Goal: Task Accomplishment & Management: Complete application form

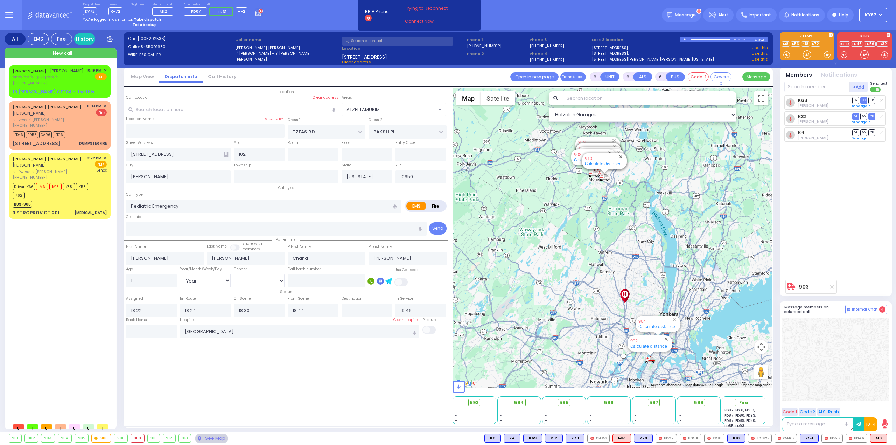
select select "ATZEI TAMURIM"
select select "Year"
select select "[DEMOGRAPHIC_DATA]"
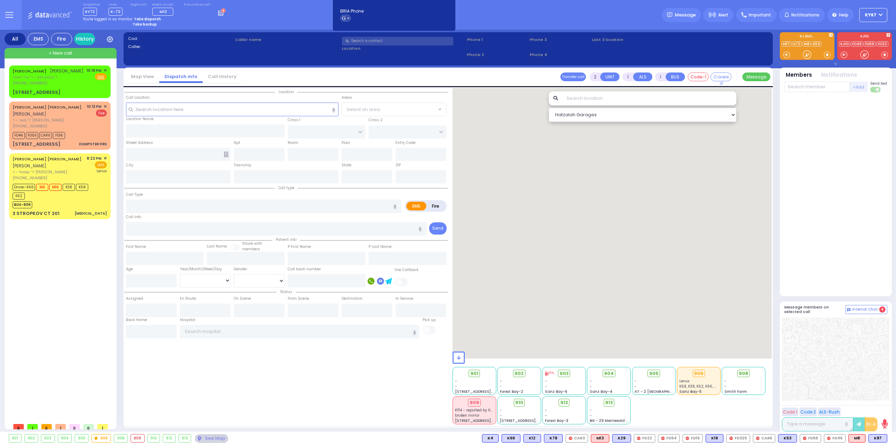
select select
radio input "true"
type input "[PERSON_NAME]"
select select
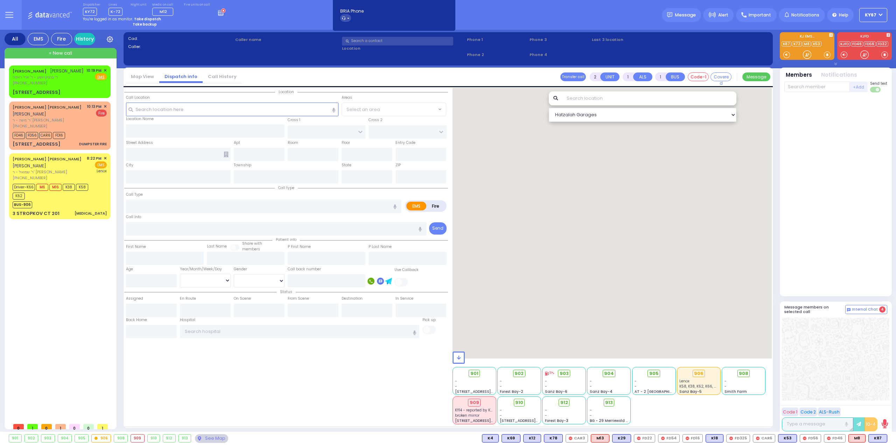
type input "22:19"
type input "22:20"
type input "GORLITZ COURT"
type input "SCHUNNEMUNK RD"
type input "[STREET_ADDRESS]"
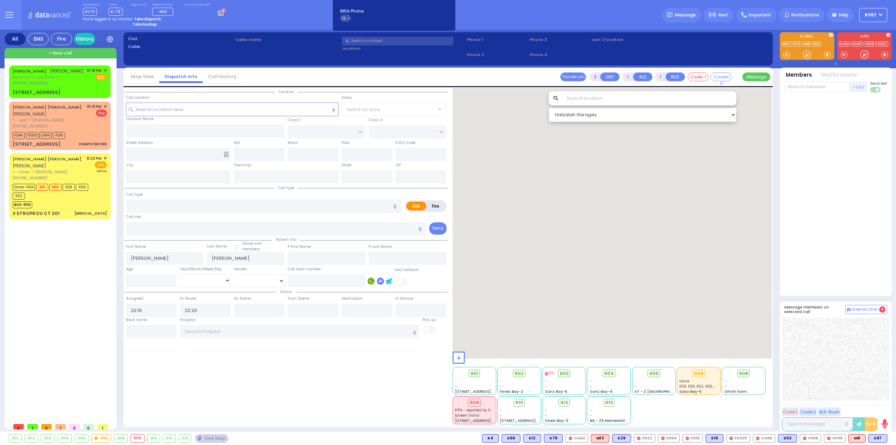
type input "Monroe"
type input "[US_STATE]"
type input "10950"
select select "PALM TREE"
select select "Hatzalah Garages"
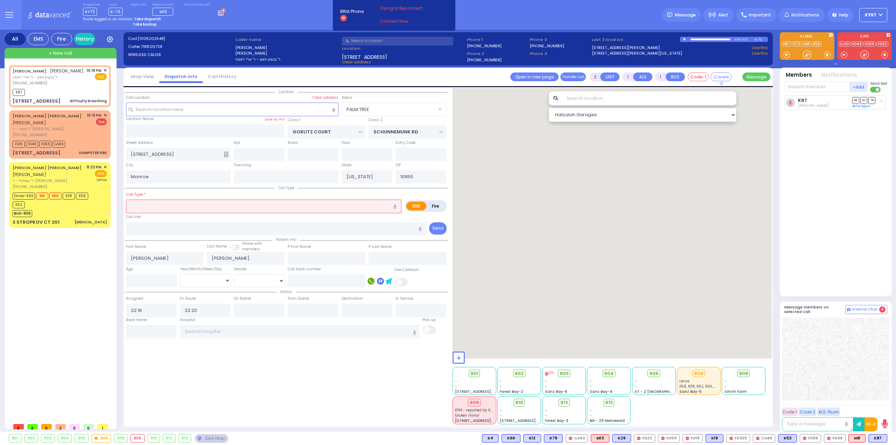
select select
type input "difficulty breathing"
radio input "true"
select select
select select "PALM TREE"
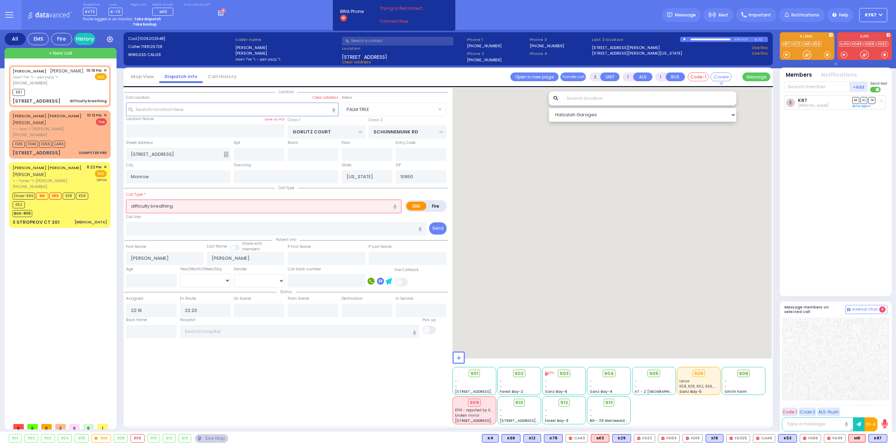
select select "Hatzalah Garages"
select select
radio input "true"
select select
select select "Hatzalah Garages"
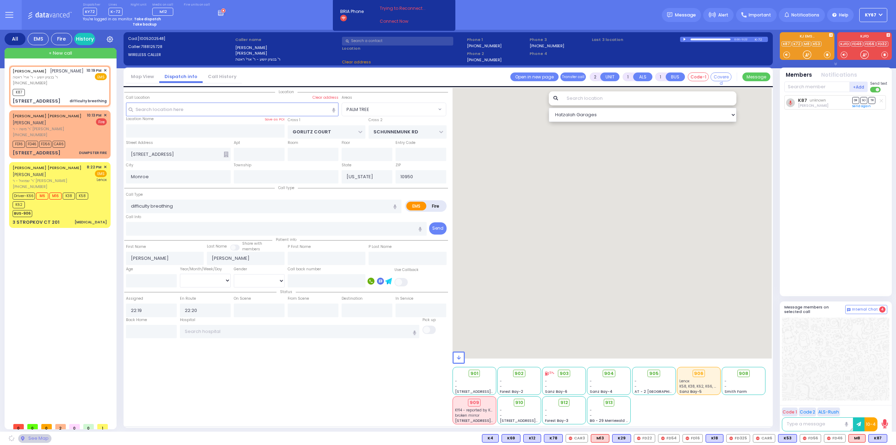
select select "PALM TREE"
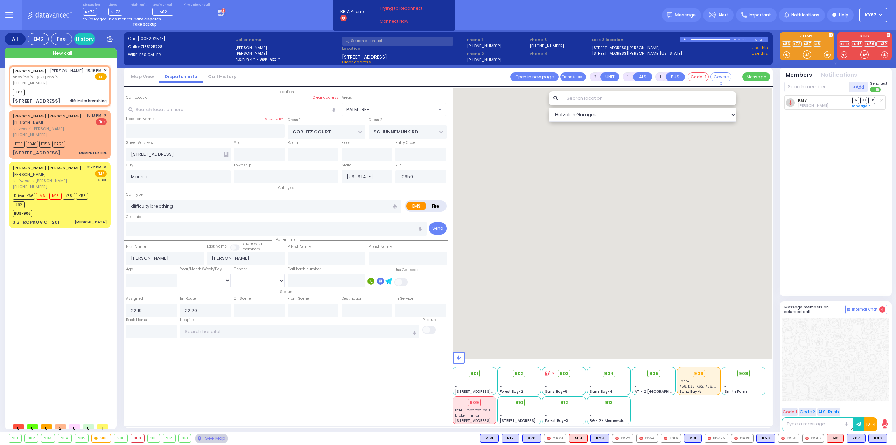
select select
radio input "true"
select select
select select "Hatzalah Garages"
select select "PALM TREE"
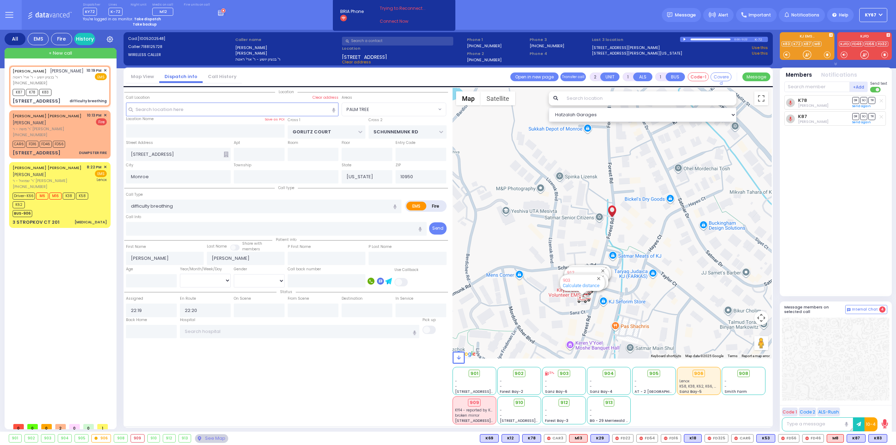
select select
radio input "true"
select select
select select "Hatzalah Garages"
select select "PALM TREE"
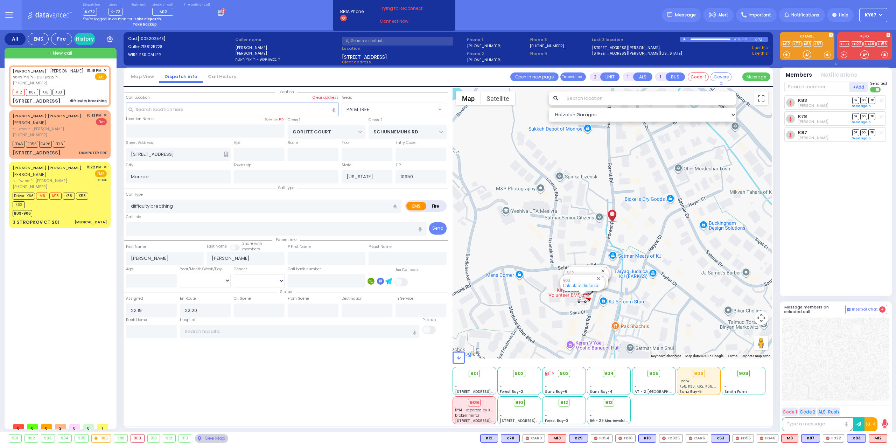
select select
radio input "true"
select select
select select "Hatzalah Garages"
select select "PALM TREE"
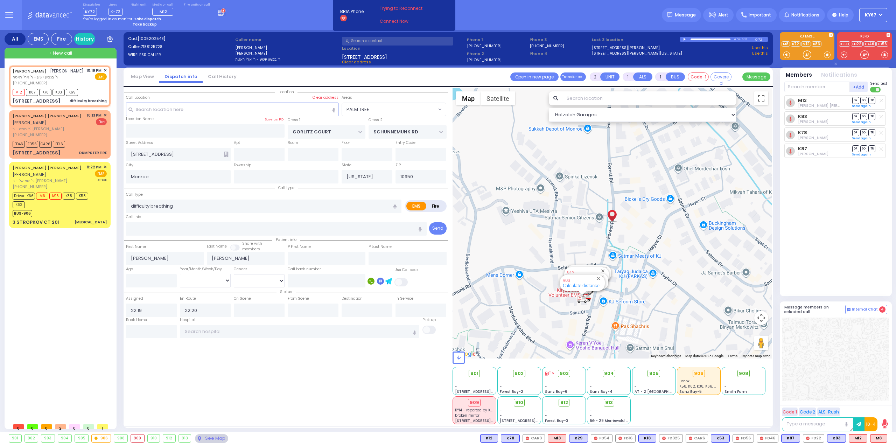
select select
radio input "true"
select select
select select "Hatzalah Garages"
select select "PALM TREE"
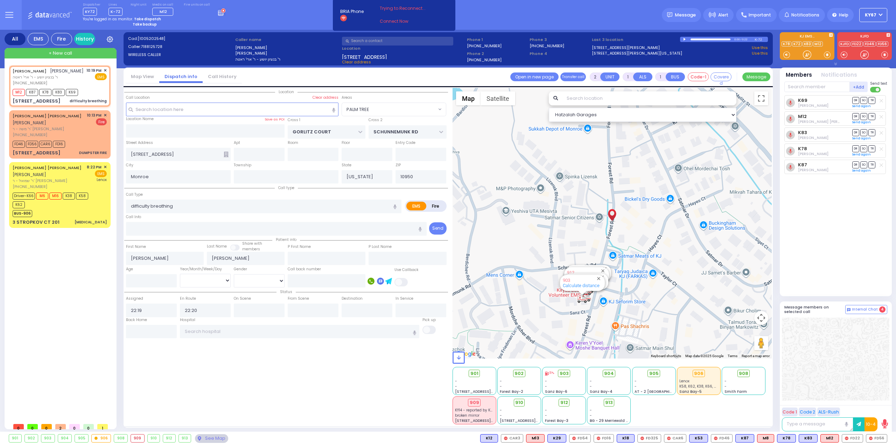
type input "6"
select select
radio input "true"
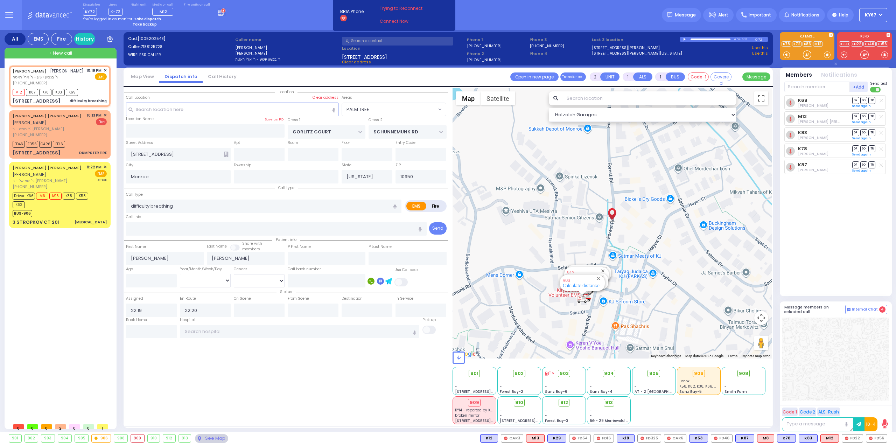
type input "Unknown"
select select "Year"
select select "Hatzalah Garages"
select select "PALM TREE"
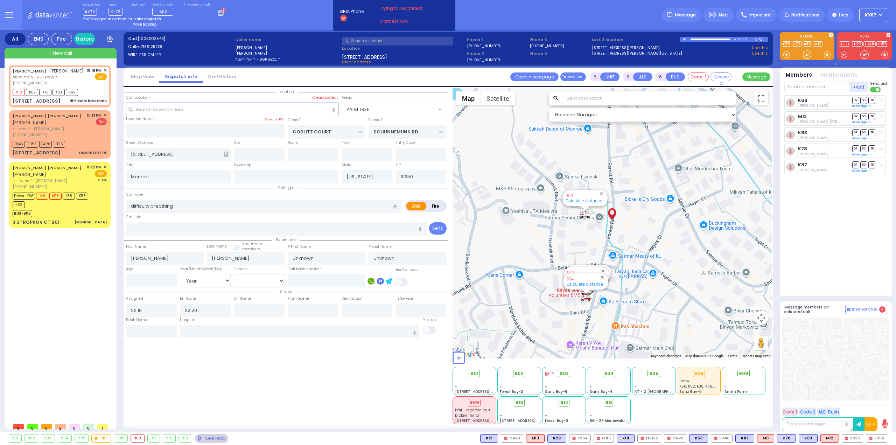
select select
radio input "true"
type input "[PERSON_NAME]"
select select "Year"
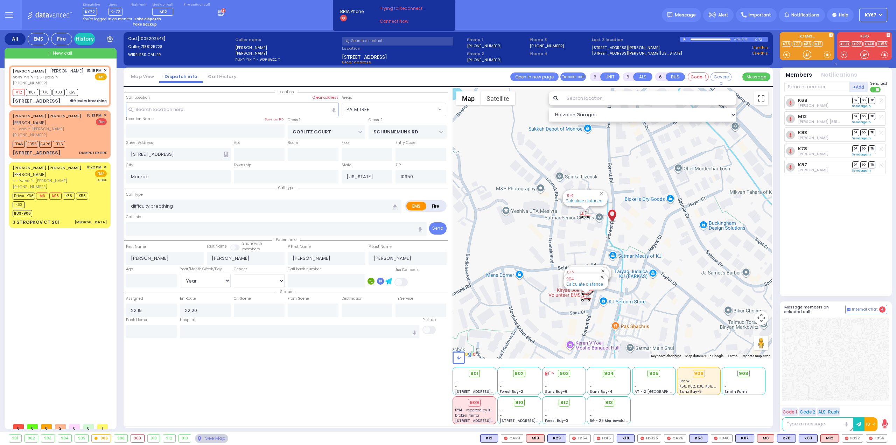
select select "Hatzalah Garages"
select select "PALM TREE"
select select
radio input "true"
select select "Year"
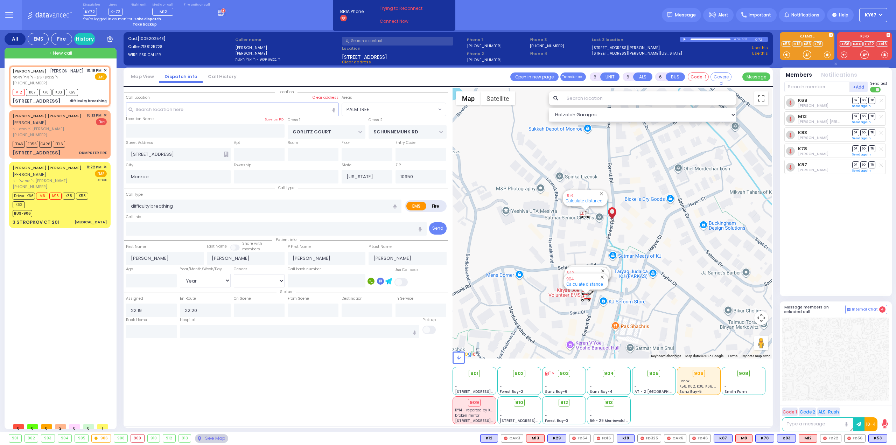
select select "Hatzalah Garages"
select select "PALM TREE"
select select
radio input "true"
select select "Year"
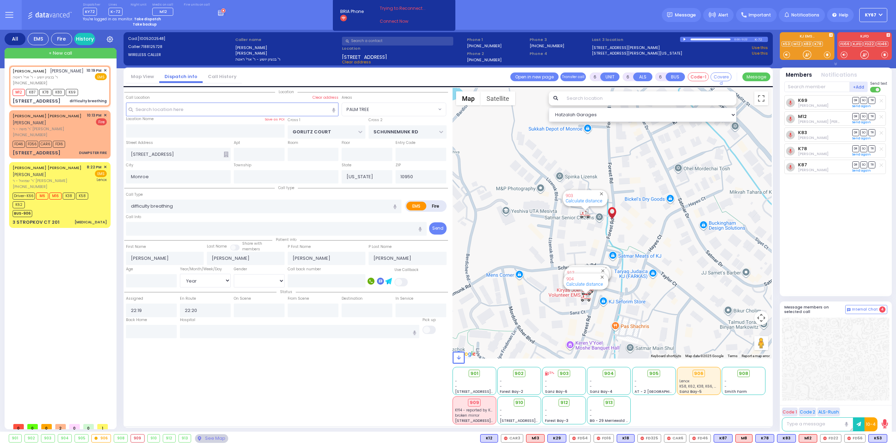
select select "Hatzalah Garages"
select select "PALM TREE"
select select
radio input "true"
select select "Year"
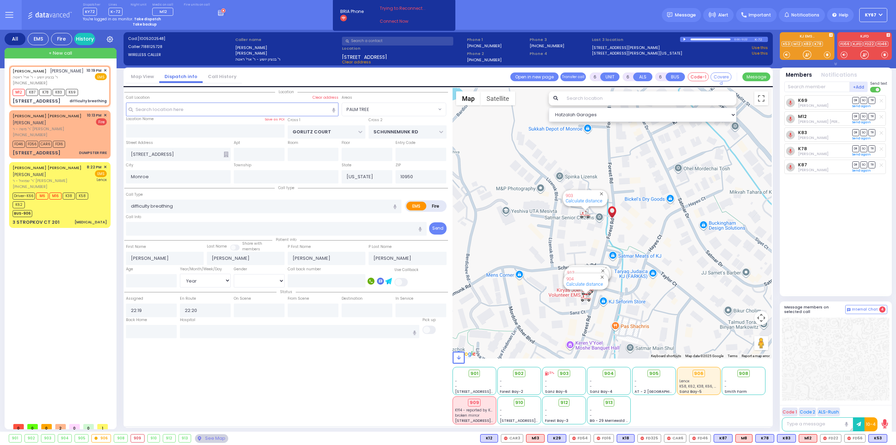
select select "Hatzalah Garages"
select select "PALM TREE"
select select
radio input "true"
select select "Year"
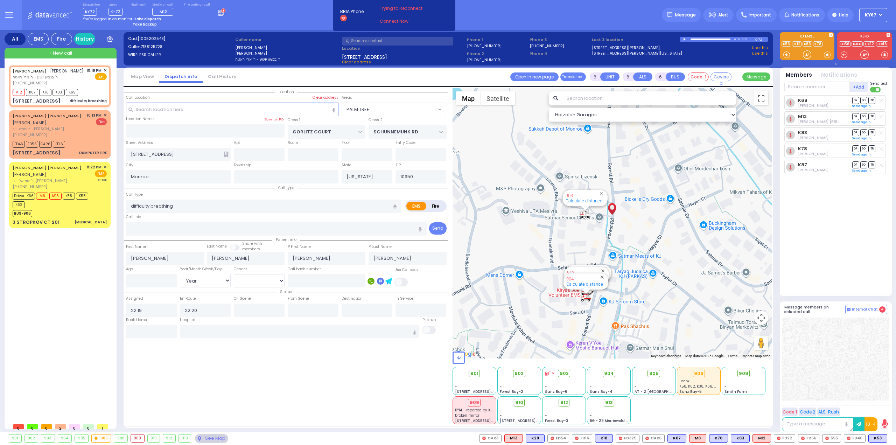
select select "Hatzalah Garages"
select select
radio input "true"
select select "Year"
select select "Hatzalah Garages"
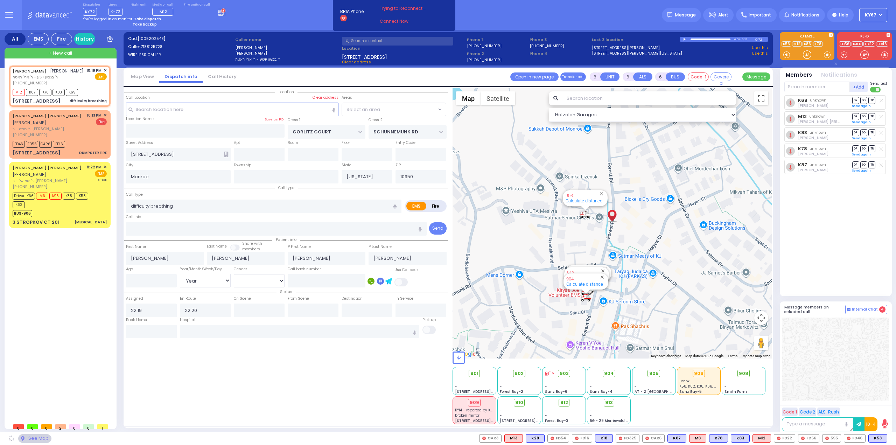
select select "PALM TREE"
select select
radio input "true"
select select "Year"
select select "Hatzalah Garages"
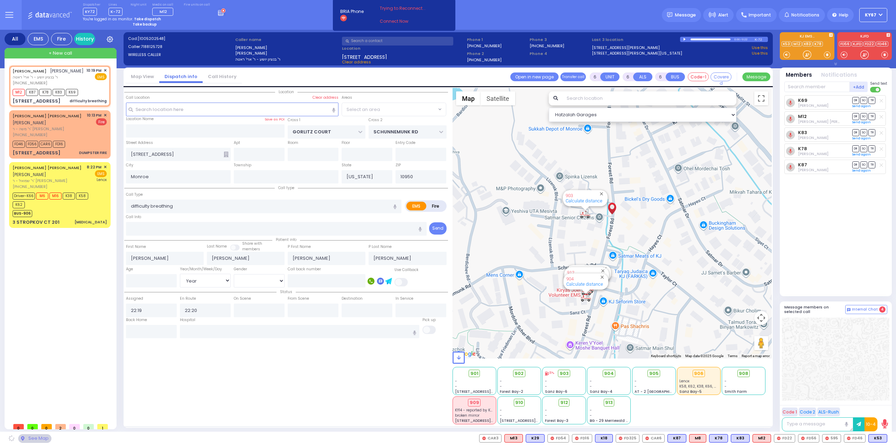
select select "PALM TREE"
select select
radio input "true"
select select "Year"
select select "Hatzalah Garages"
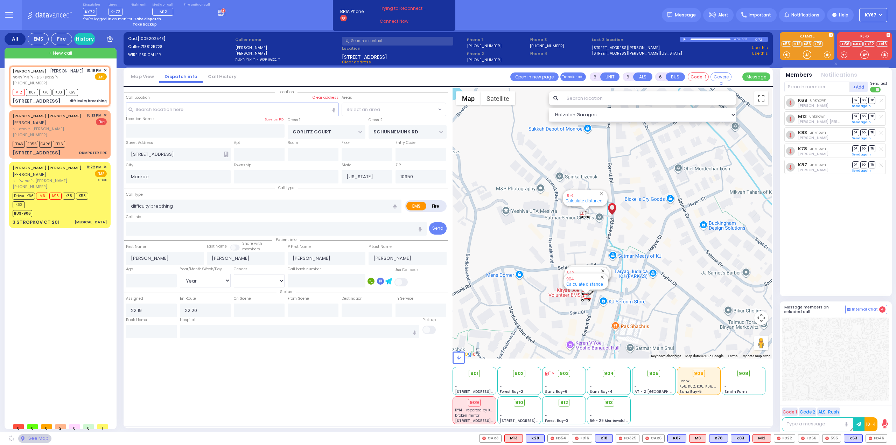
select select "PALM TREE"
select select
radio input "true"
select select "Year"
select select "Hatzalah Garages"
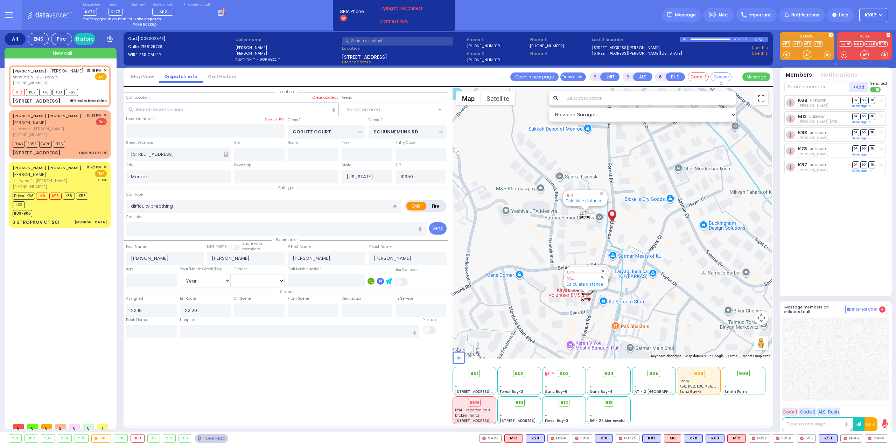
select select "PALM TREE"
select select
radio input "true"
select select "Year"
select select "Hatzalah Garages"
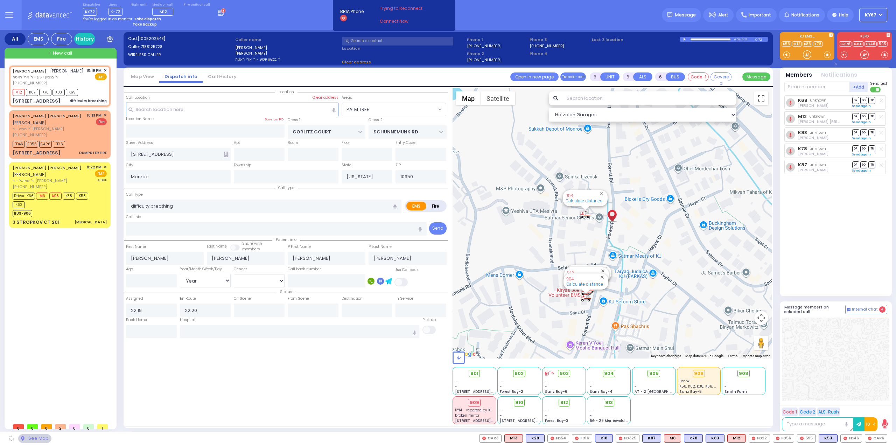
select select
radio input "true"
select select "Year"
select select "PALM TREE"
select select "Hatzalah Garages"
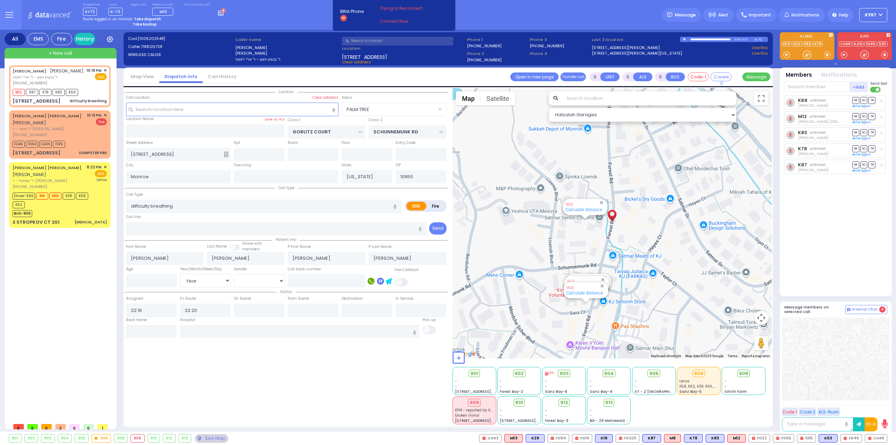
select select "PALM TREE"
select select
radio input "true"
select select "Year"
select select "Hatzalah Garages"
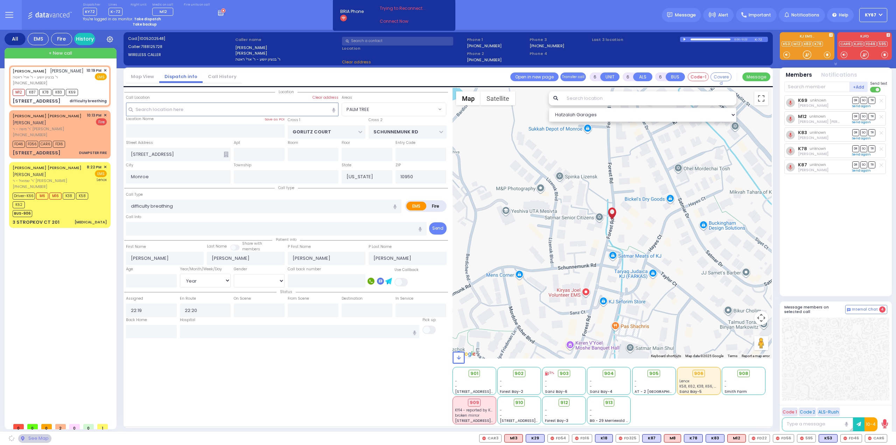
select select "PALM TREE"
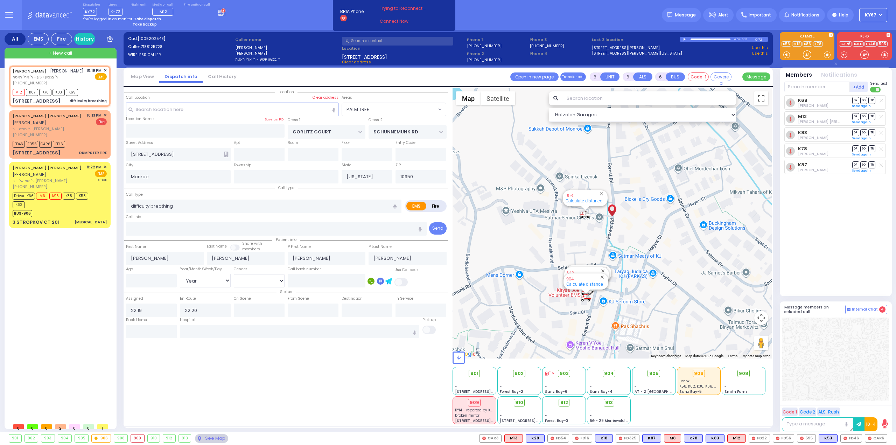
select select
radio input "true"
select select "Year"
select select "Hatzalah Garages"
select select "PALM TREE"
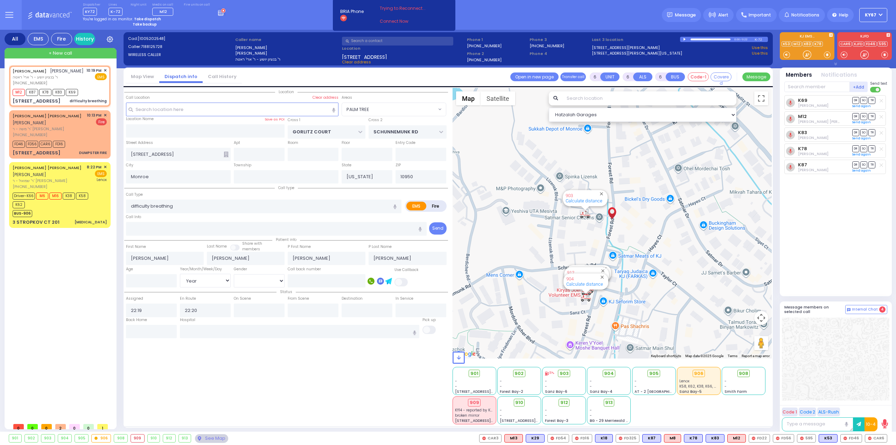
select select
radio input "true"
select select "Year"
select select "Hatzalah Garages"
select select "PALM TREE"
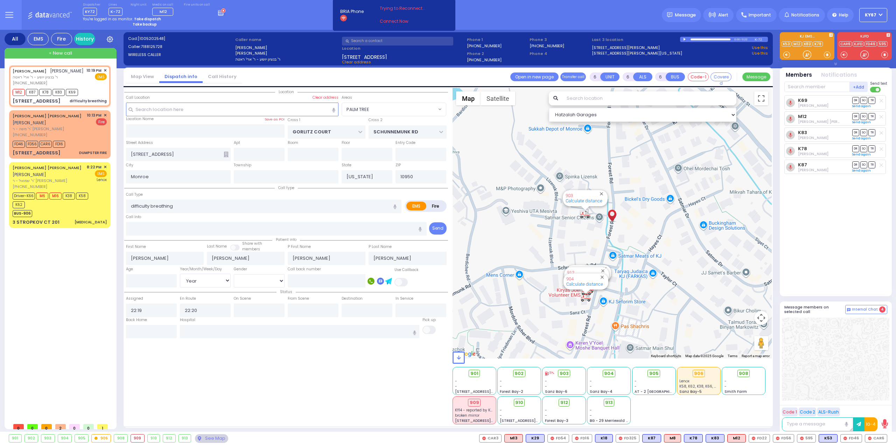
select select
radio input "true"
select select "Year"
select select "Hatzalah Garages"
select select "PALM TREE"
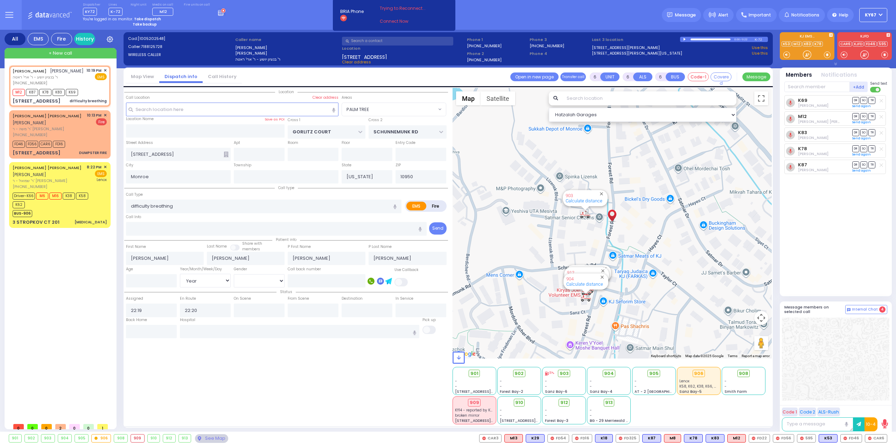
select select
radio input "true"
select select "Year"
select select "Hatzalah Garages"
select select "PALM TREE"
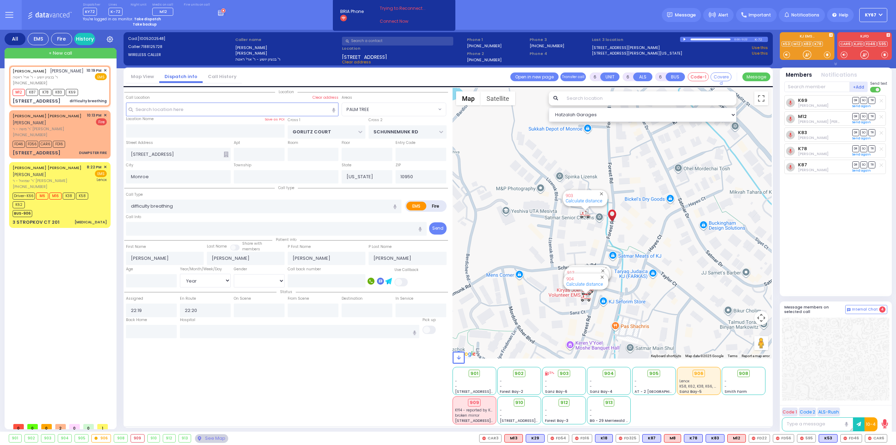
select select
radio input "true"
select select "Year"
select select "Hatzalah Garages"
select select "PALM TREE"
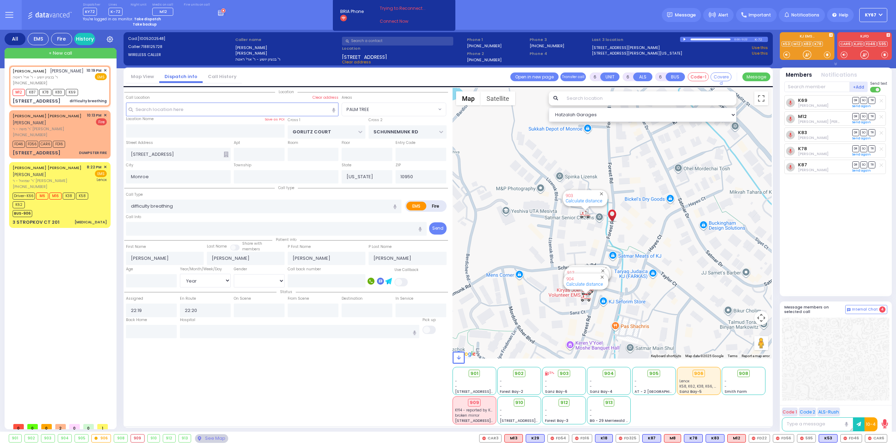
select select
radio input "true"
select select "Year"
select select "Hatzalah Garages"
select select "PALM TREE"
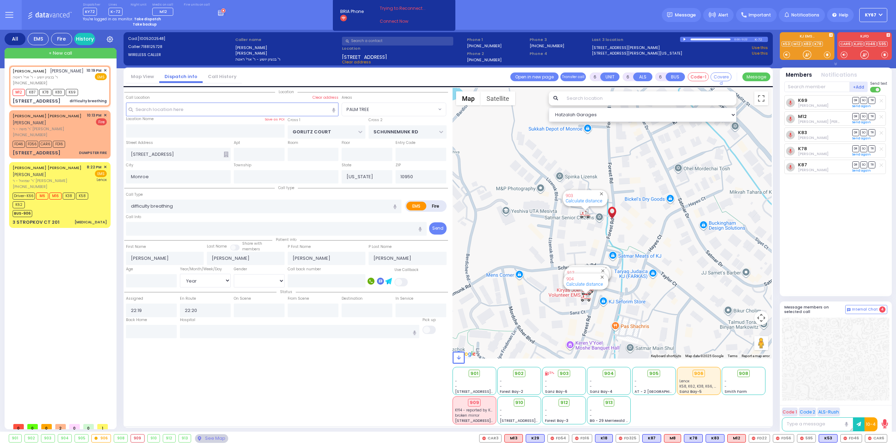
select select
radio input "true"
select select "Year"
select select "Hatzalah Garages"
select select "PALM TREE"
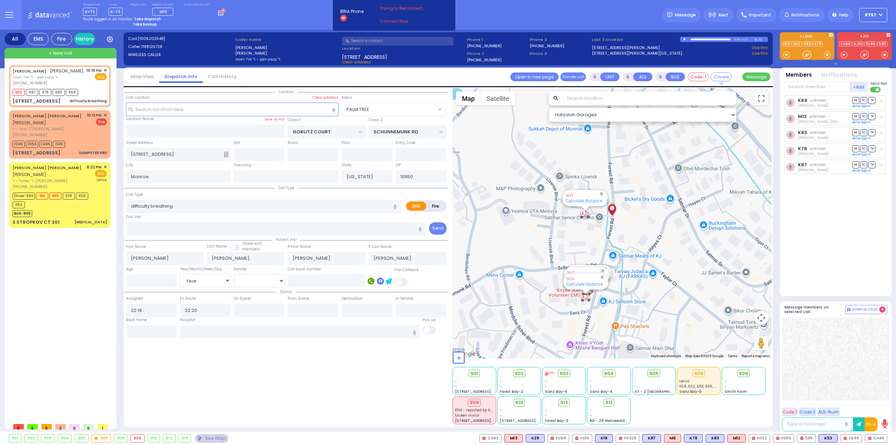
select select
radio input "true"
select select "Year"
select select "PALM TREE"
select select "Hatzalah Garages"
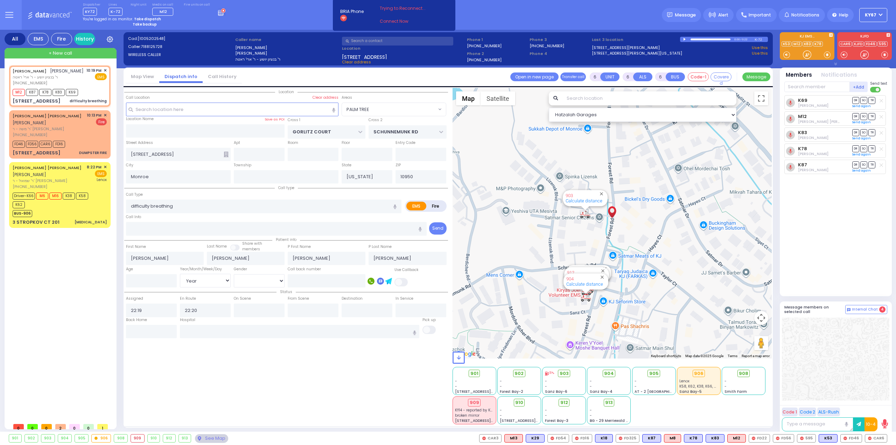
select select
radio input "true"
select select "Year"
select select "Hatzalah Garages"
select select "PALM TREE"
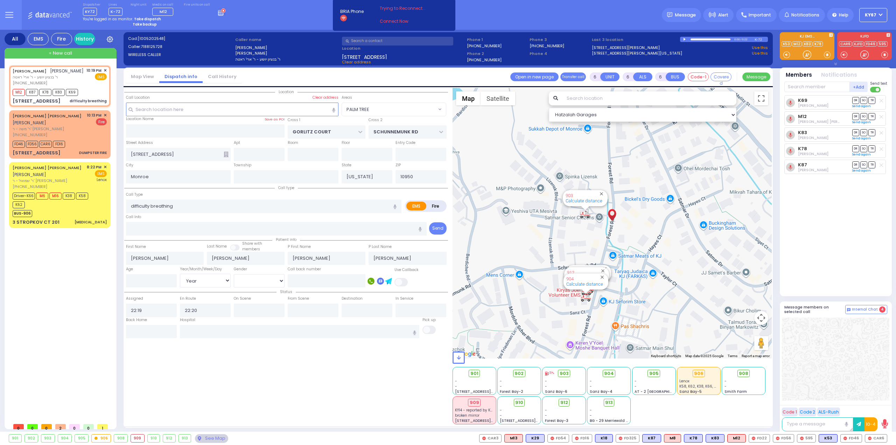
select select "PALM TREE"
select select "Year"
select select
radio input "true"
select select "Year"
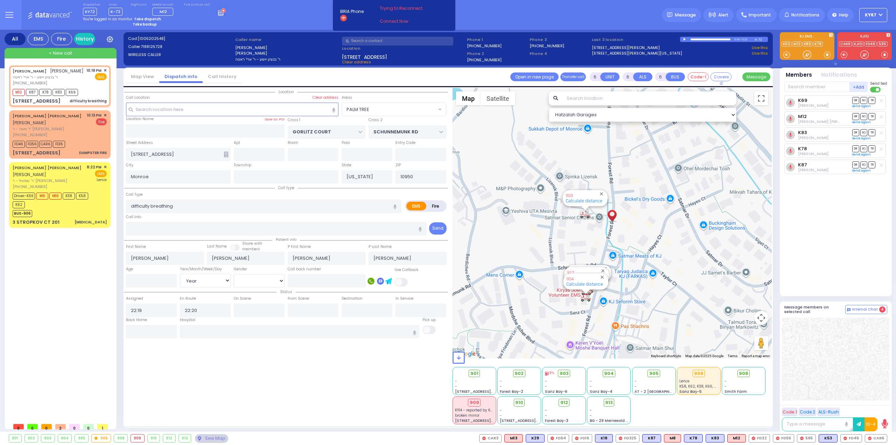
select select "Hatzalah Garages"
select select "PALM TREE"
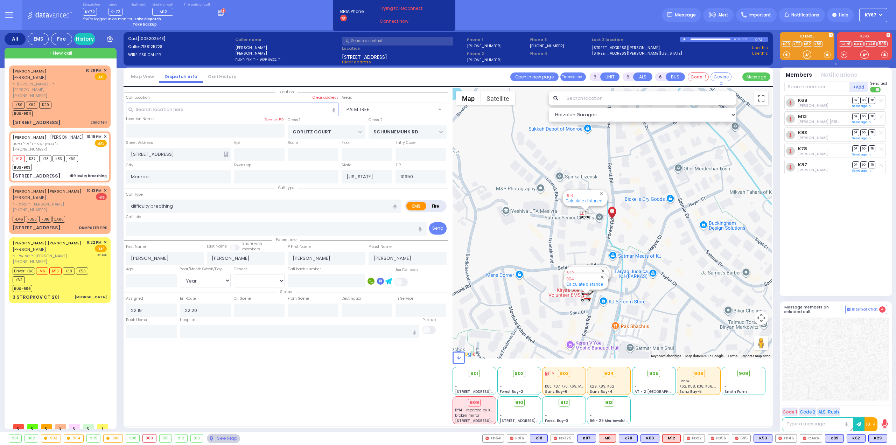
select select
radio input "true"
select select "Year"
select select "Hatzalah Garages"
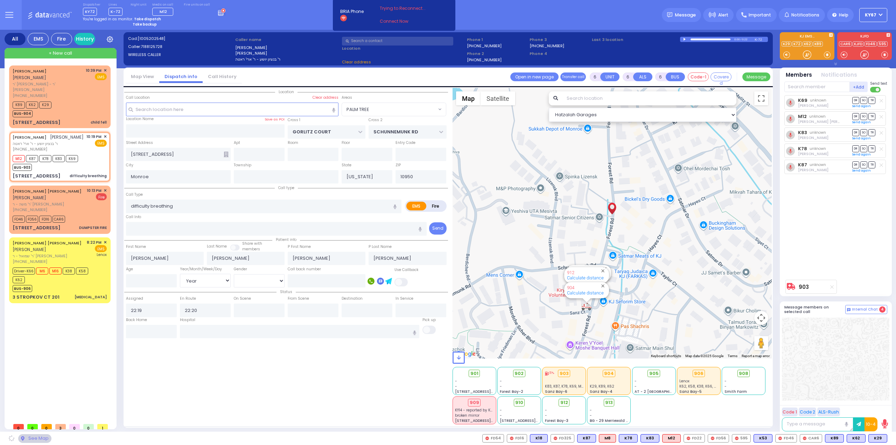
select select "PALM TREE"
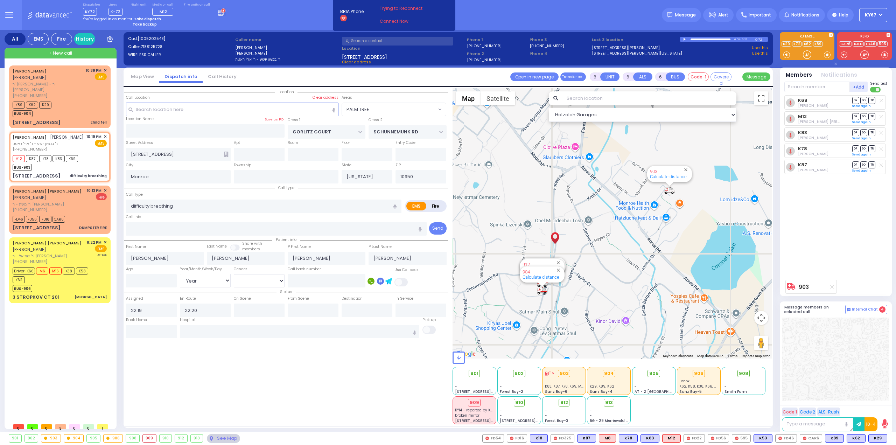
select select
radio input "true"
select select "Year"
select select "Hatzalah Garages"
select select "PALM TREE"
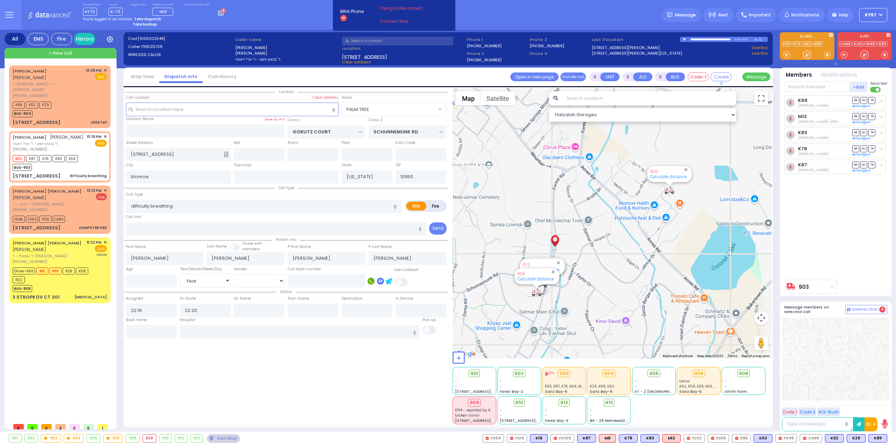
select select
radio input "true"
select select "Year"
type input "22:21"
type input "22:43"
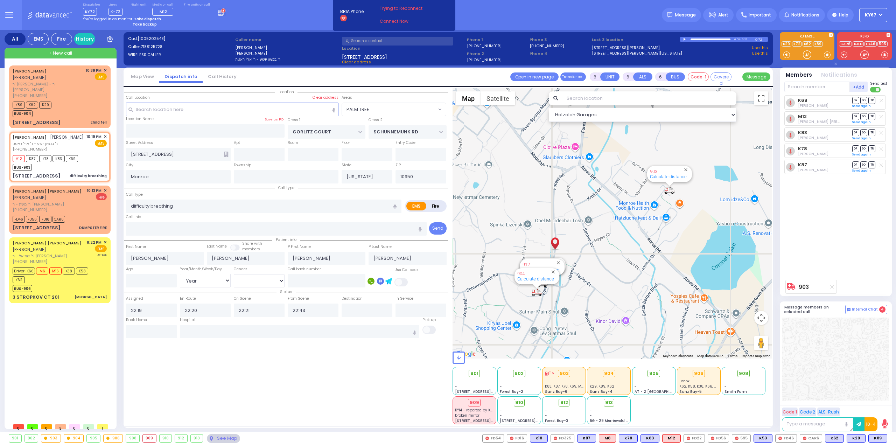
select select "Hatzalah Garages"
select select
radio input "true"
select select "Year"
select select "Hatzalah Garages"
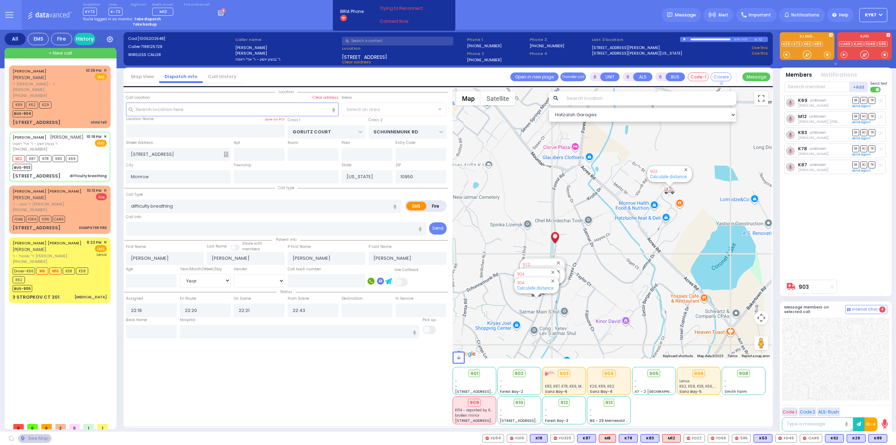
select select "PALM TREE"
select select
radio input "true"
select select "Year"
select select "[DEMOGRAPHIC_DATA]"
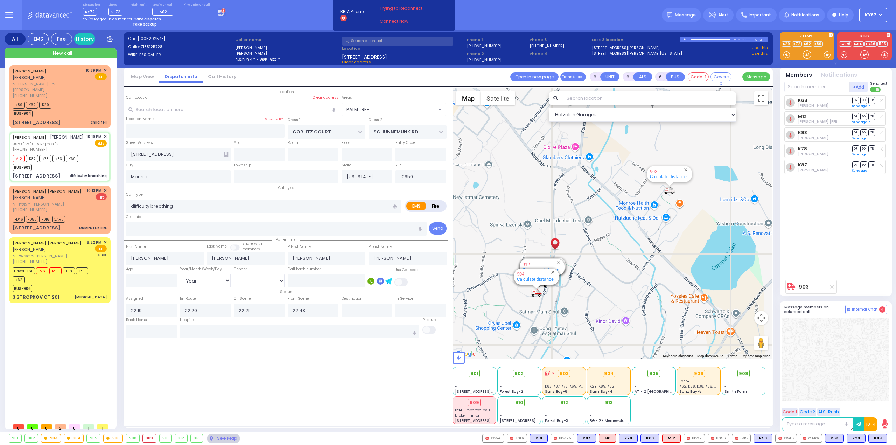
select select "Hatzalah Garages"
select select "PALM TREE"
select select
radio input "true"
select select "Year"
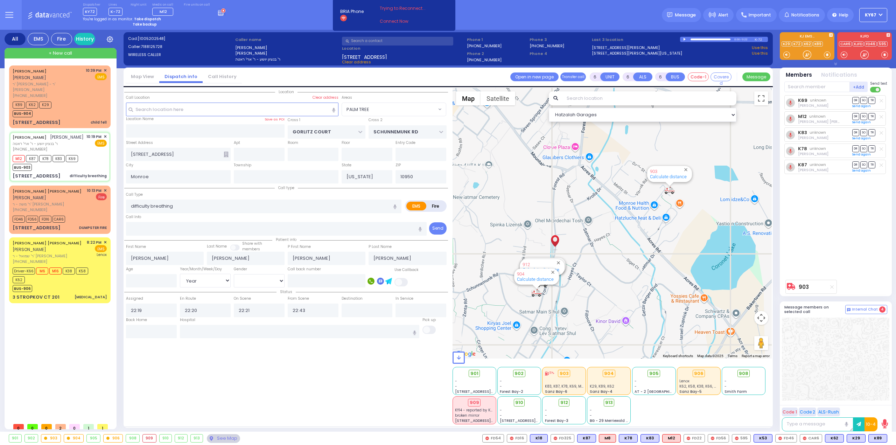
select select "[DEMOGRAPHIC_DATA]"
select select "Hatzalah Garages"
select select "PALM TREE"
select select
radio input "true"
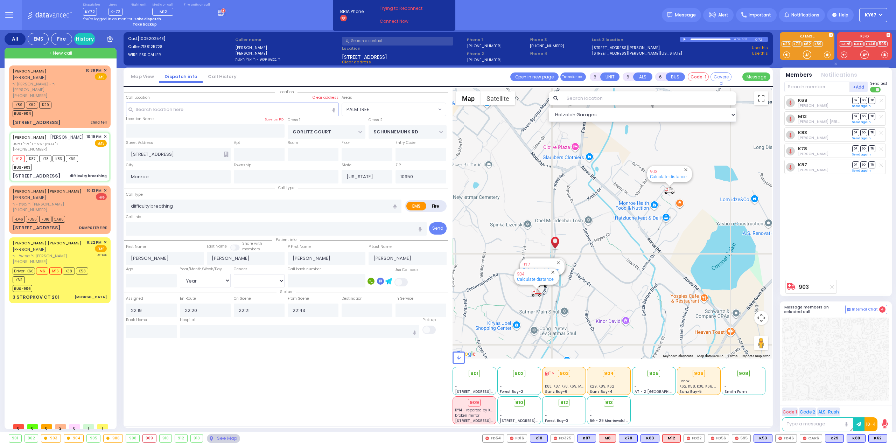
select select "Year"
select select "[DEMOGRAPHIC_DATA]"
select select "Hatzalah Garages"
select select "PALM TREE"
select select
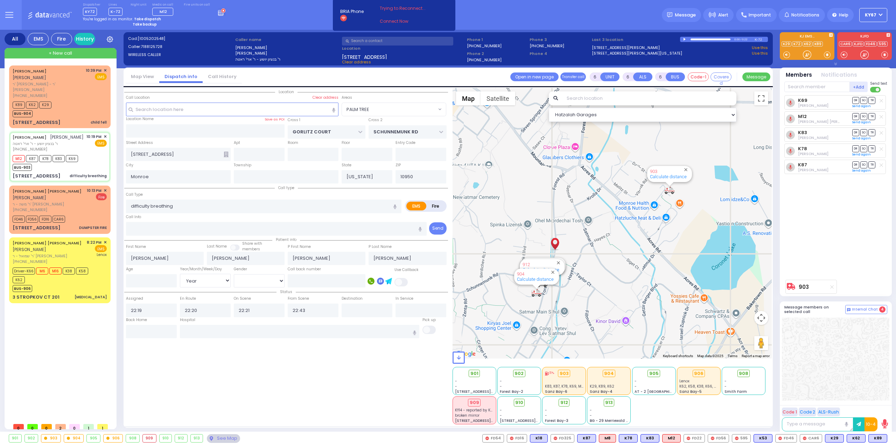
radio input "true"
select select "Year"
select select "[DEMOGRAPHIC_DATA]"
select select "Hatzalah Garages"
select select "PALM TREE"
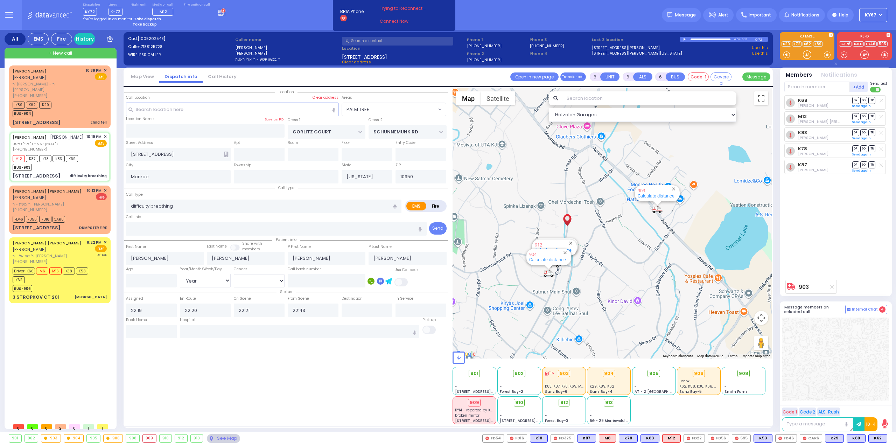
select select
radio input "true"
select select "Year"
select select "[DEMOGRAPHIC_DATA]"
select select "Hatzalah Garages"
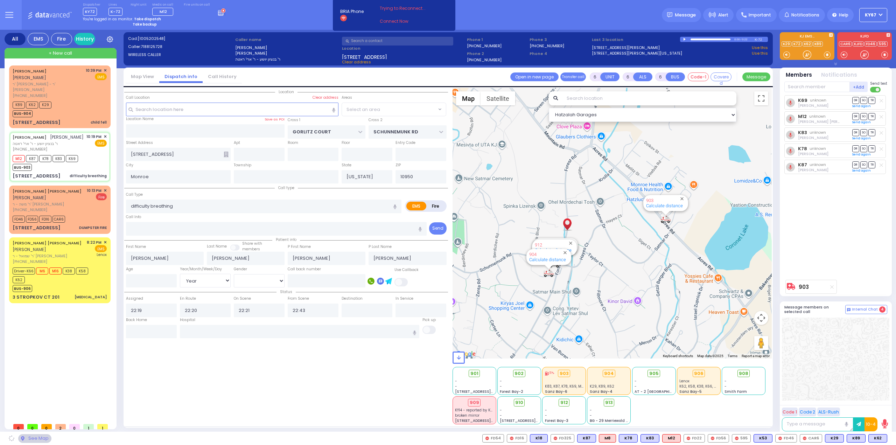
select select "PALM TREE"
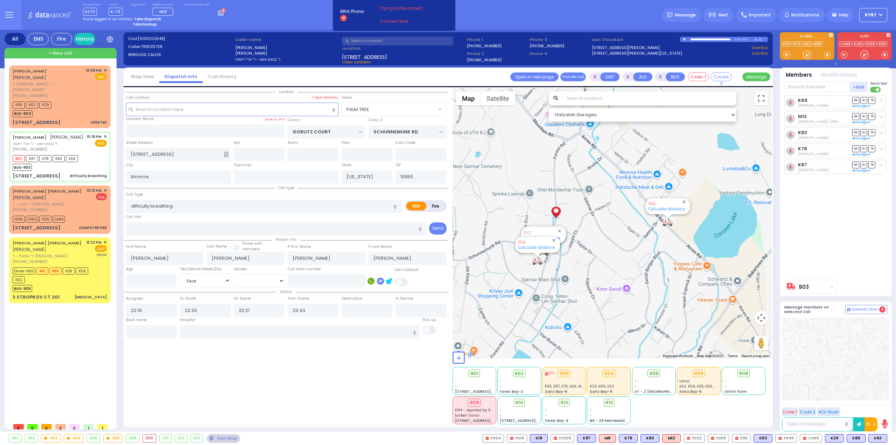
select select
radio input "true"
type input "11"
select select "Year"
select select "[DEMOGRAPHIC_DATA]"
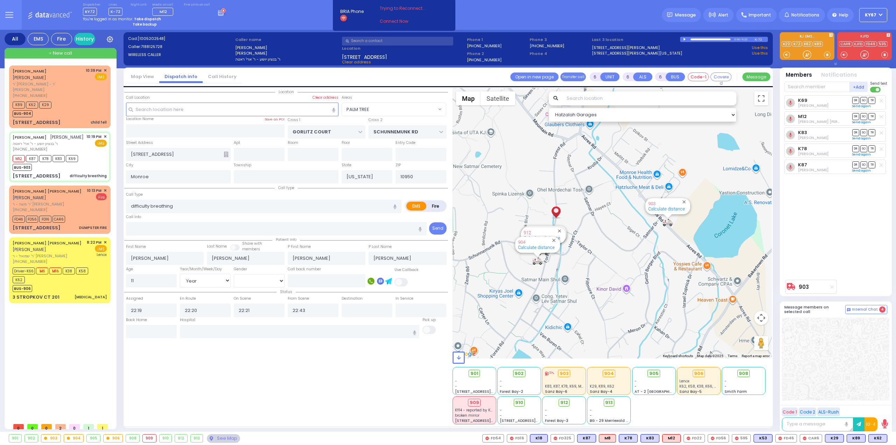
select select "Hatzalah Garages"
select select "PALM TREE"
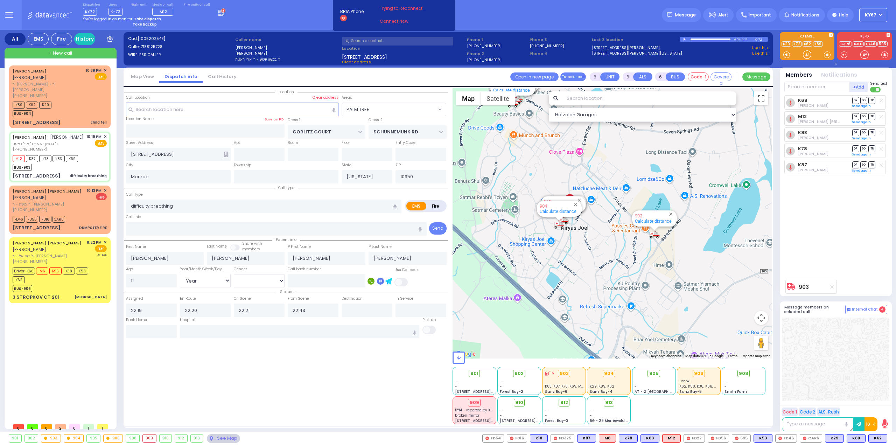
select select
radio input "true"
select select "Year"
select select "[DEMOGRAPHIC_DATA]"
select select "Hatzalah Garages"
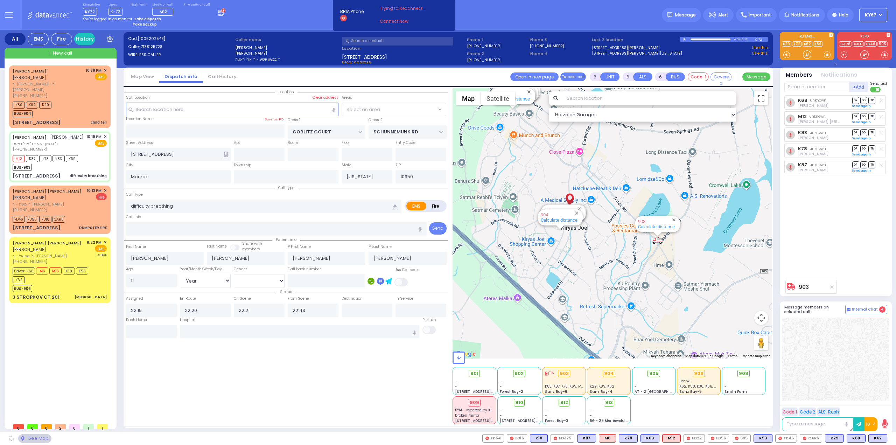
select select "PALM TREE"
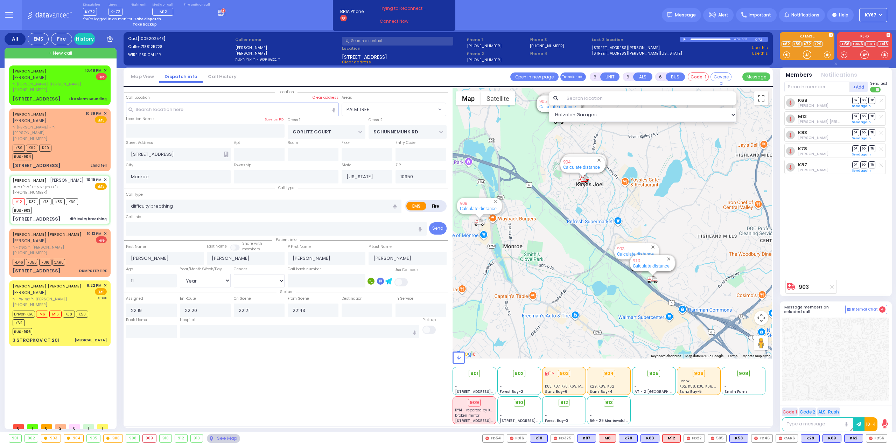
select select
radio input "true"
select select "Year"
select select "[DEMOGRAPHIC_DATA]"
select select "Hatzalah Garages"
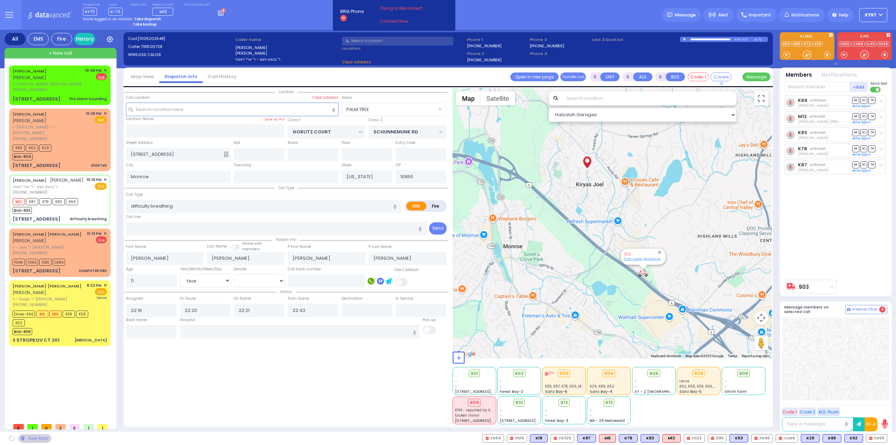
select select "PALM TREE"
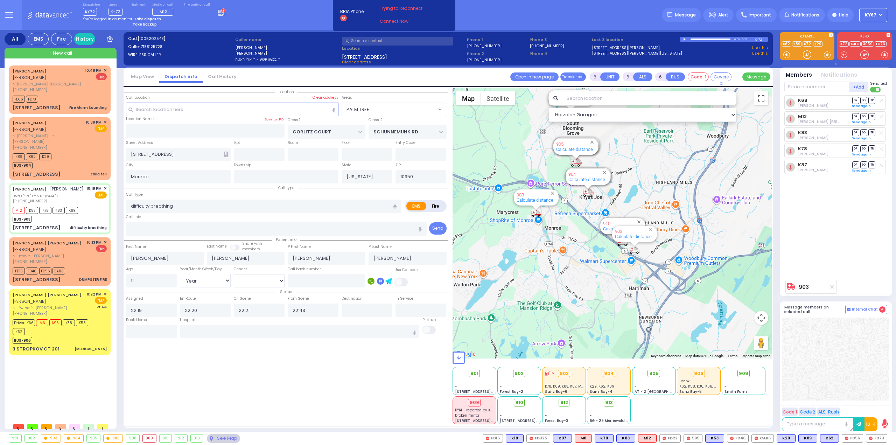
select select
radio input "true"
select select "Year"
select select "[DEMOGRAPHIC_DATA]"
select select "Hatzalah Garages"
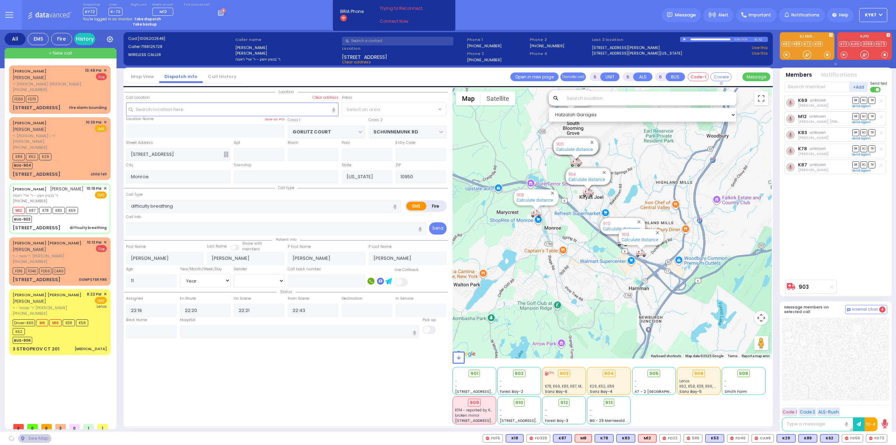
select select "PALM TREE"
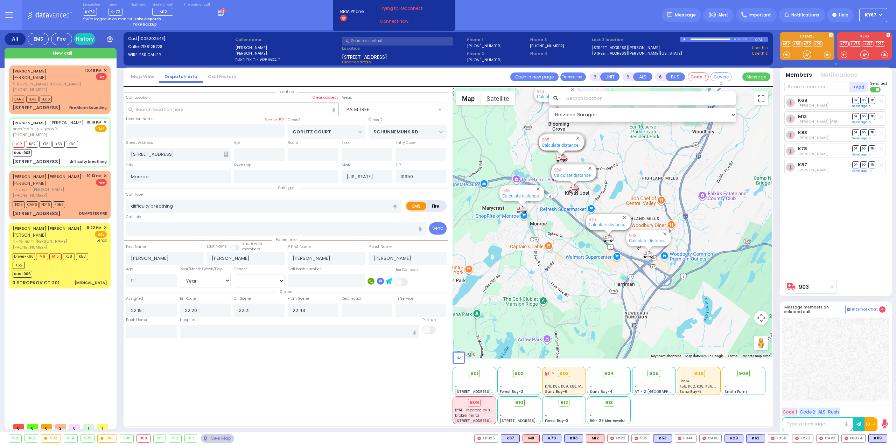
select select
radio input "true"
select select "Year"
select select "[DEMOGRAPHIC_DATA]"
type input "[GEOGRAPHIC_DATA] [GEOGRAPHIC_DATA] [GEOGRAPHIC_DATA]"
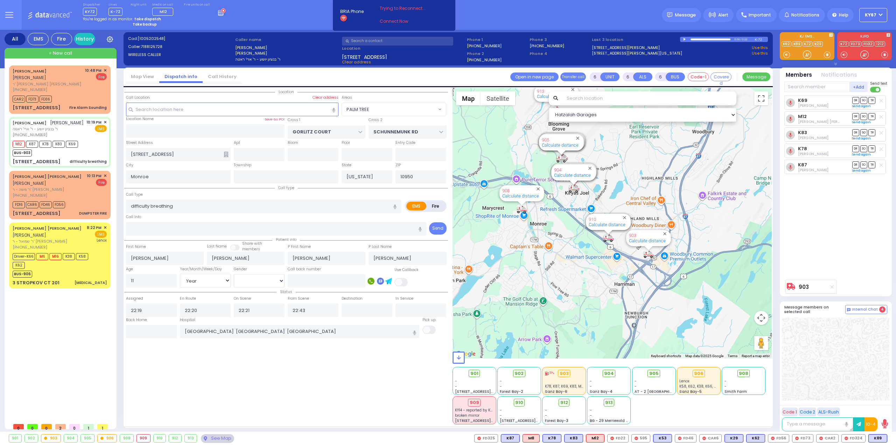
select select "Hatzalah Garages"
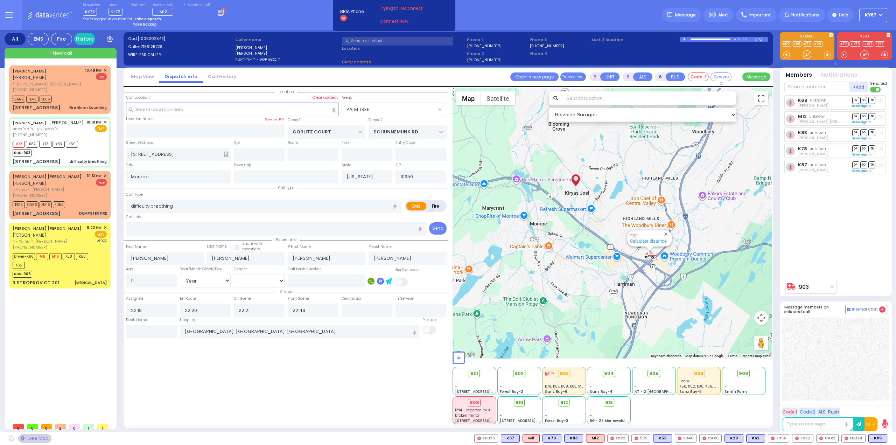
select select "PALM TREE"
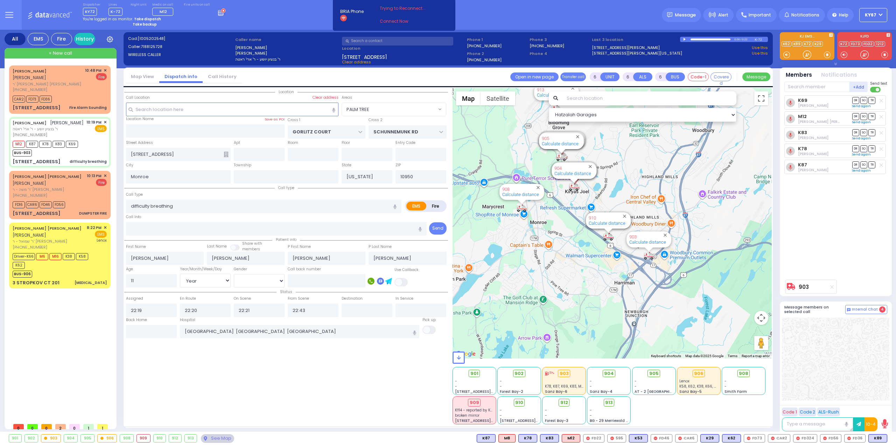
select select
radio input "true"
select select "Year"
select select "[DEMOGRAPHIC_DATA]"
select select "Hatzalah Garages"
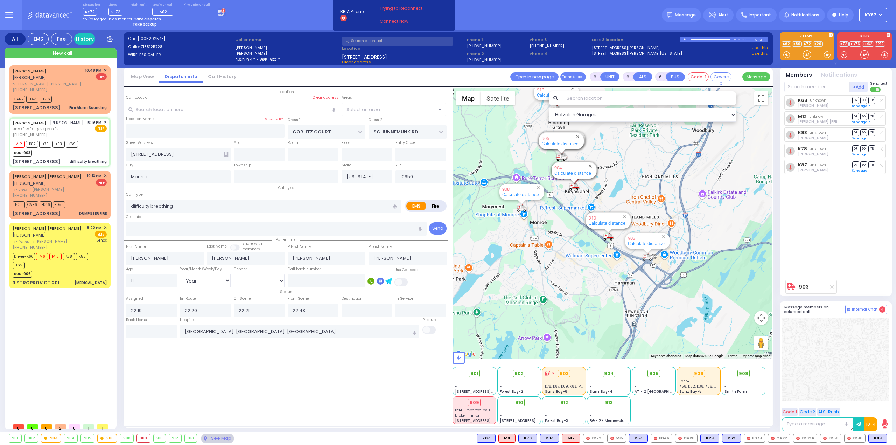
select select "PALM TREE"
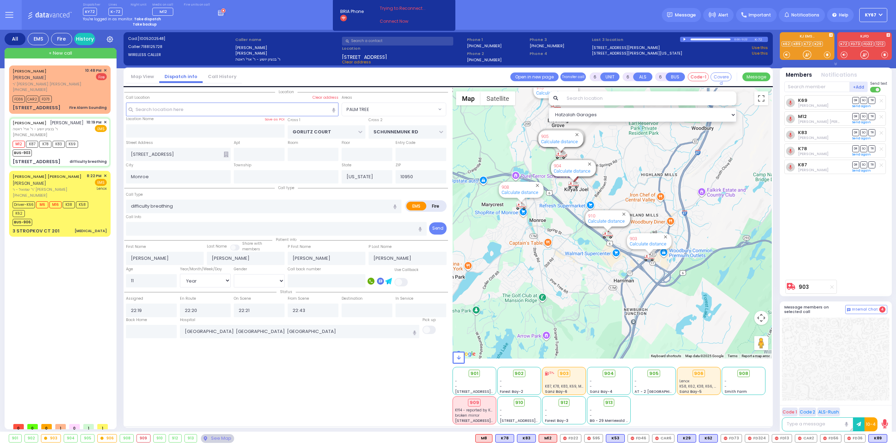
select select "PALM TREE"
select select "Year"
select select "[DEMOGRAPHIC_DATA]"
select select
radio input "true"
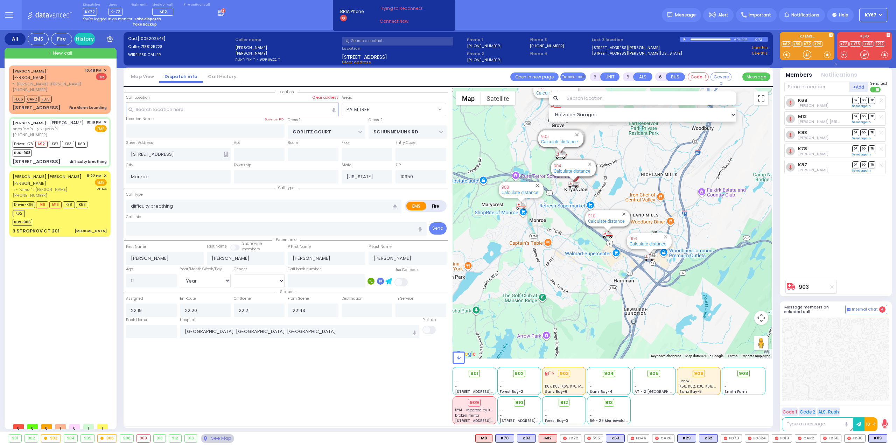
select select "Year"
select select "[DEMOGRAPHIC_DATA]"
select select "Hatzalah Garages"
select select "PALM TREE"
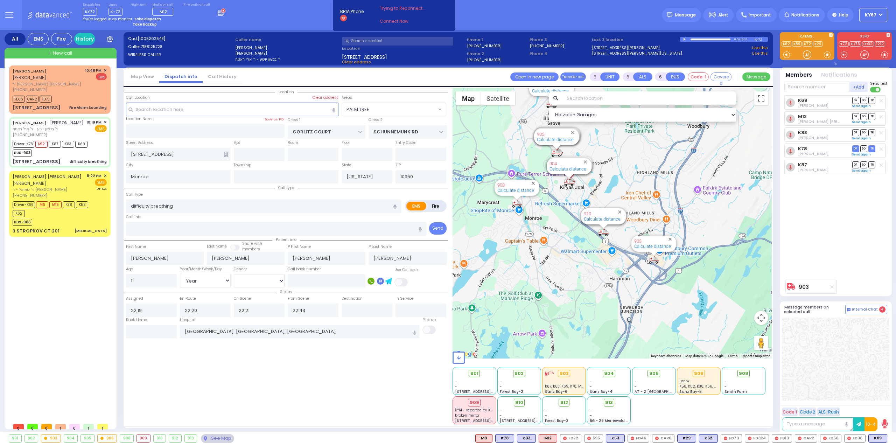
select select
radio input "true"
select select "Year"
select select "[DEMOGRAPHIC_DATA]"
select select "Hatzalah Garages"
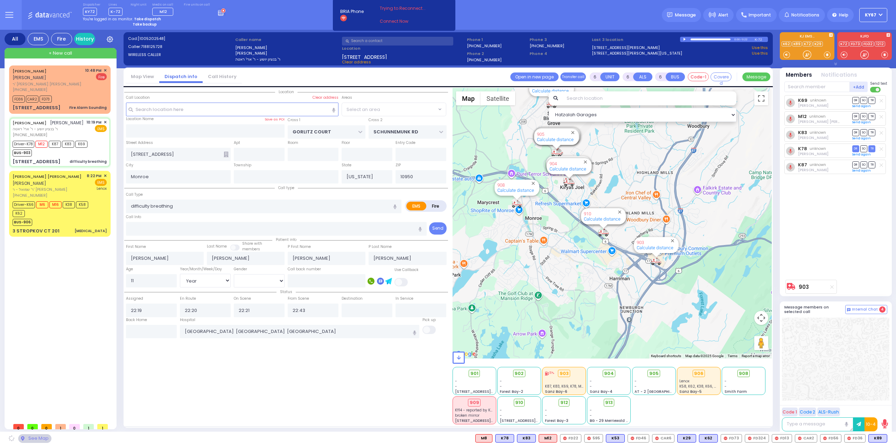
select select "PALM TREE"
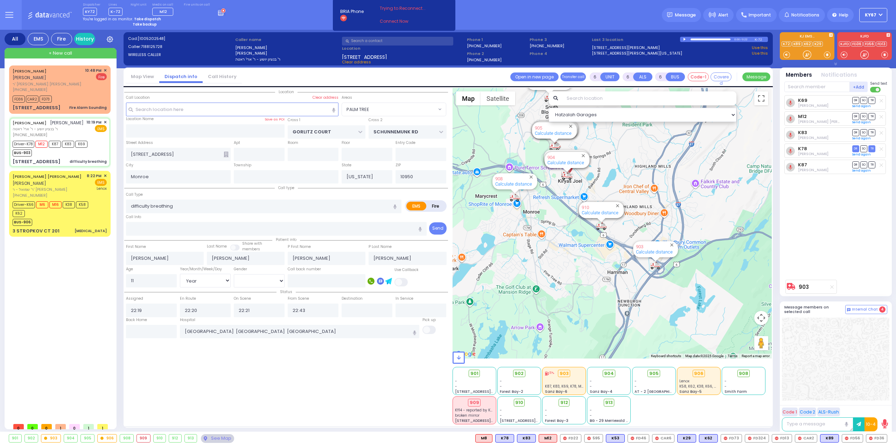
select select
radio input "true"
select select "Year"
select select "[DEMOGRAPHIC_DATA]"
select select "Hatzalah Garages"
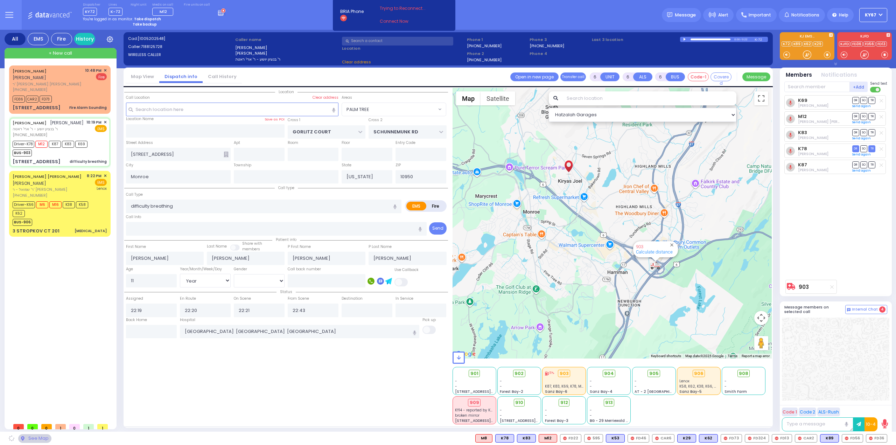
select select "PALM TREE"
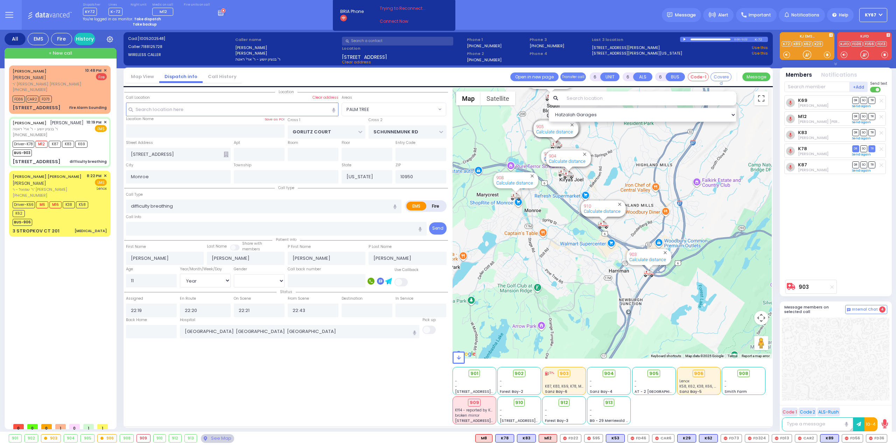
select select
radio input "true"
select select "Year"
select select "[DEMOGRAPHIC_DATA]"
select select "Hatzalah Garages"
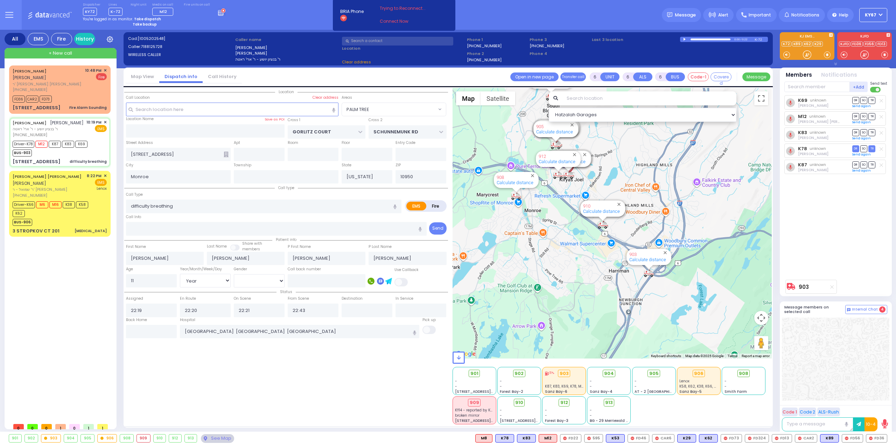
select select "PALM TREE"
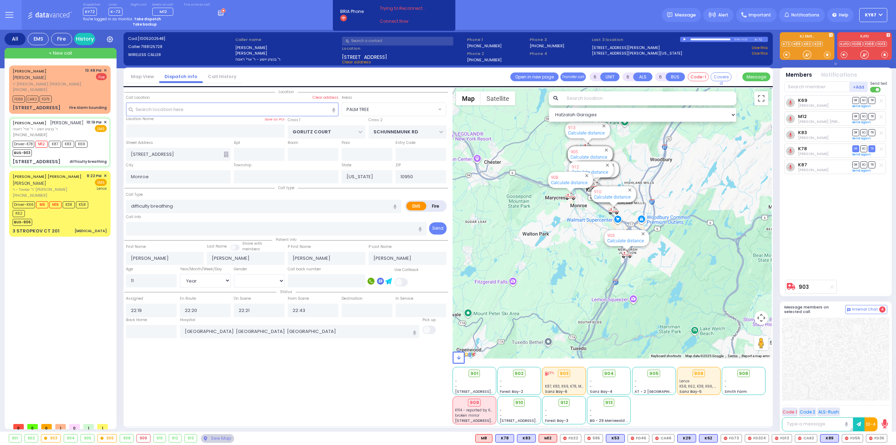
select select
radio input "true"
select select "Year"
select select "[DEMOGRAPHIC_DATA]"
select select "Hatzalah Garages"
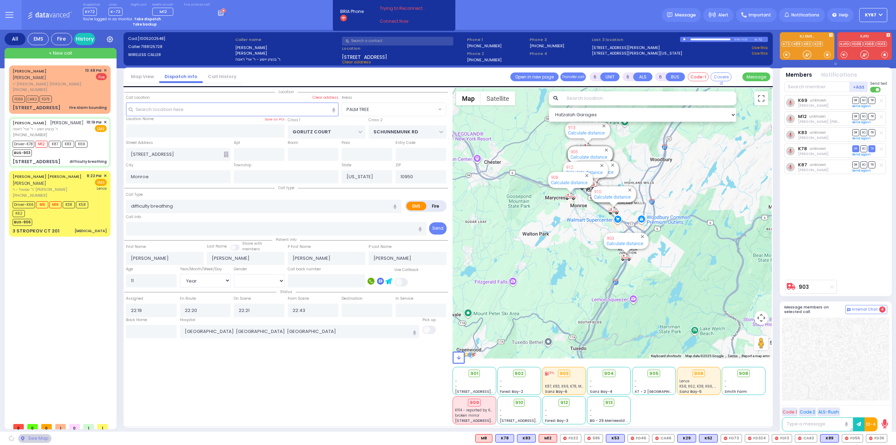
select select "PALM TREE"
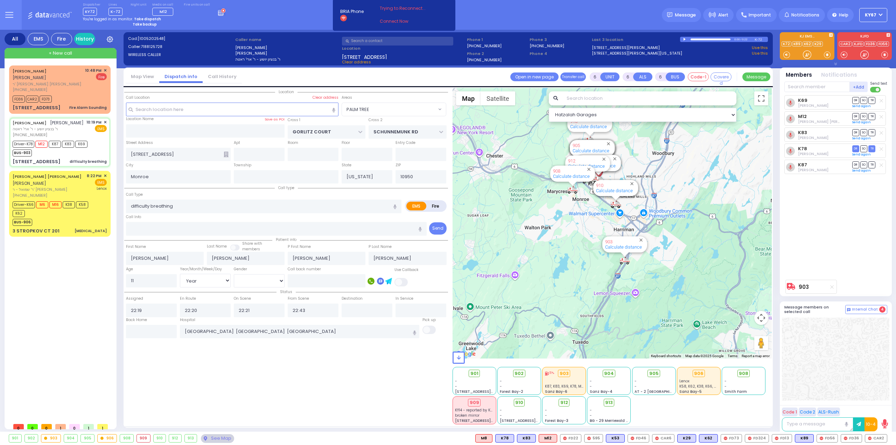
select select
radio input "true"
select select "Year"
select select "[DEMOGRAPHIC_DATA]"
select select "Hatzalah Garages"
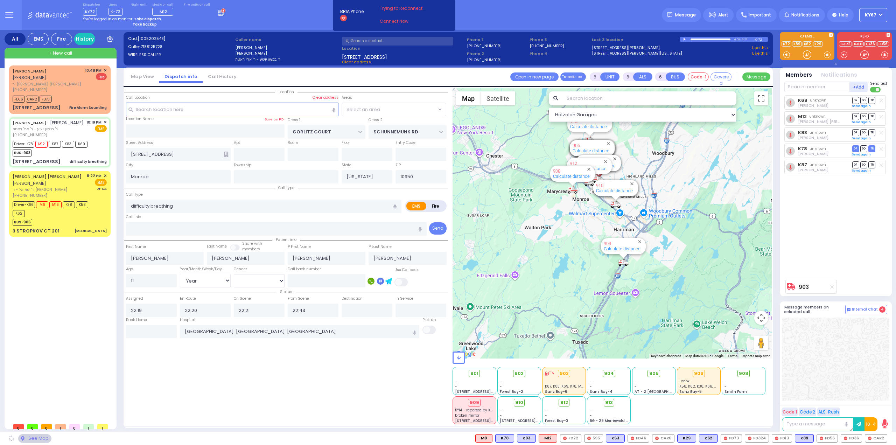
select select "PALM TREE"
select select
radio input "true"
select select "Year"
select select "[DEMOGRAPHIC_DATA]"
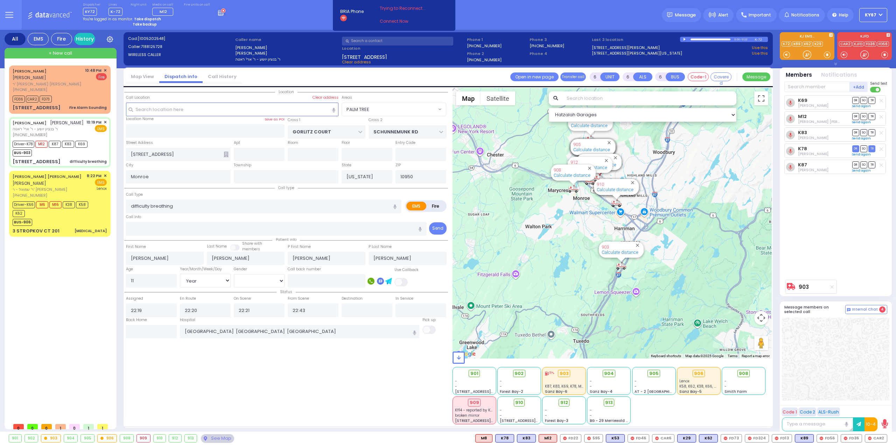
select select "Hatzalah Garages"
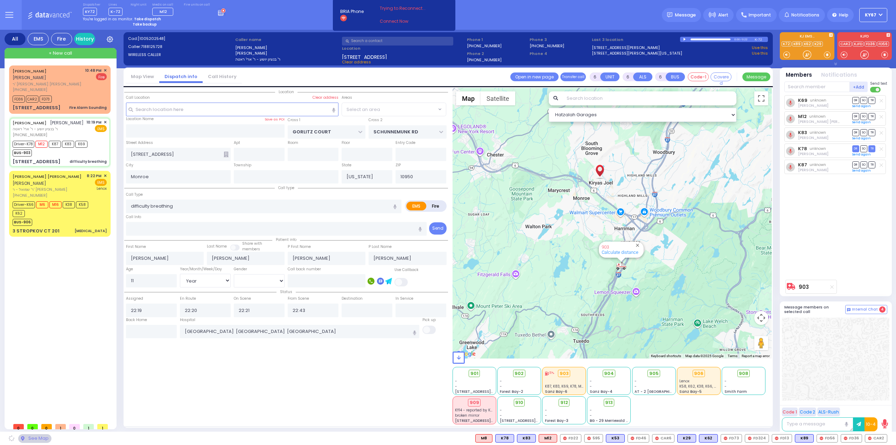
select select "PALM TREE"
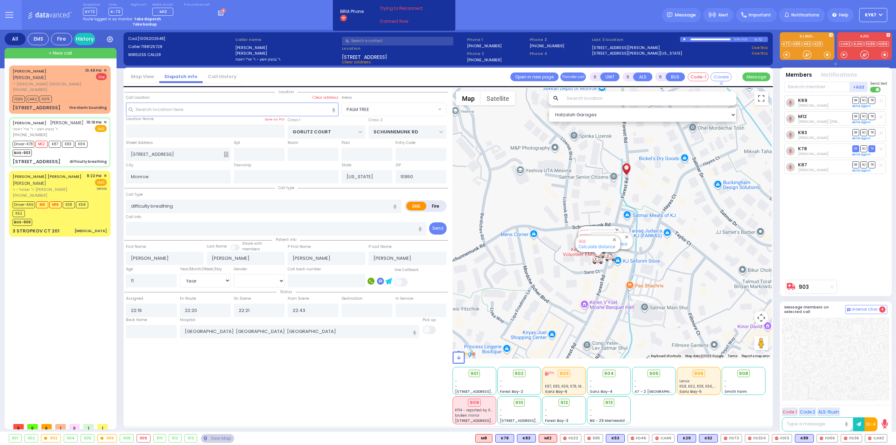
select select
radio input "true"
select select "Year"
select select "[DEMOGRAPHIC_DATA]"
select select "Hatzalah Garages"
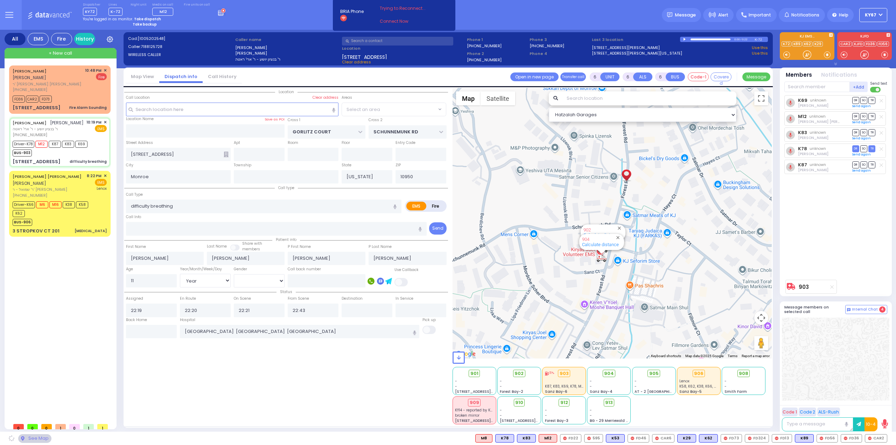
select select "PALM TREE"
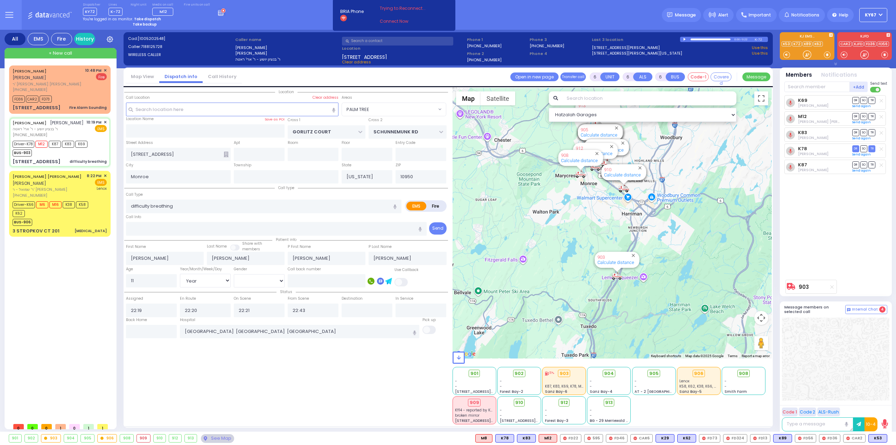
select select
radio input "true"
select select "Year"
select select "[DEMOGRAPHIC_DATA]"
select select "Hatzalah Garages"
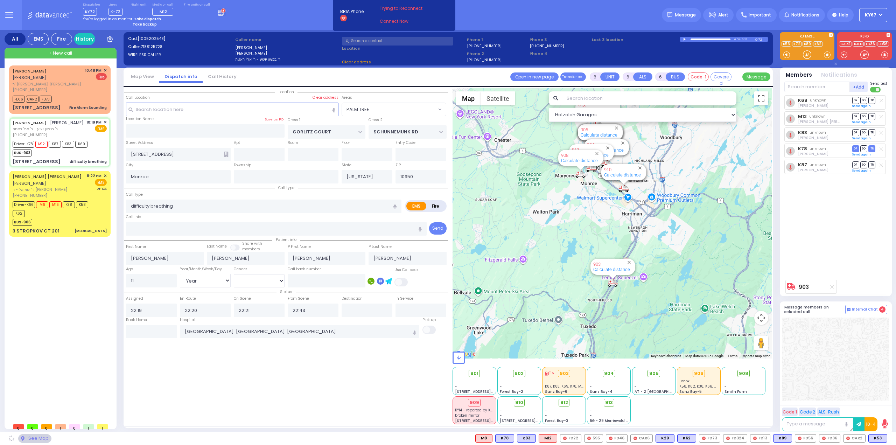
select select "PALM TREE"
select select
radio input "true"
select select "Year"
select select "[DEMOGRAPHIC_DATA]"
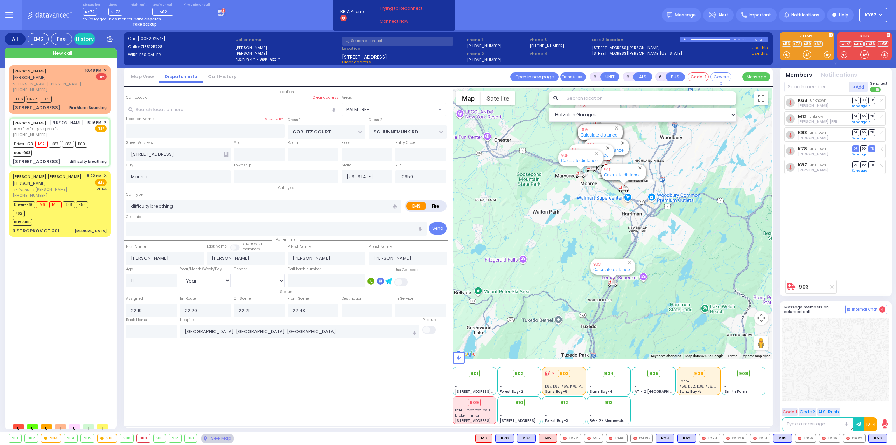
select select "Hatzalah Garages"
select select "PALM TREE"
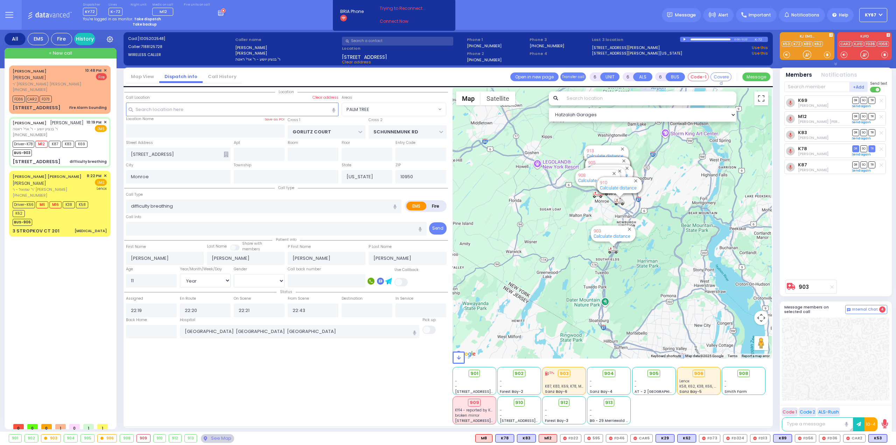
select select
radio input "true"
select select "Year"
select select "[DEMOGRAPHIC_DATA]"
select select "Hatzalah Garages"
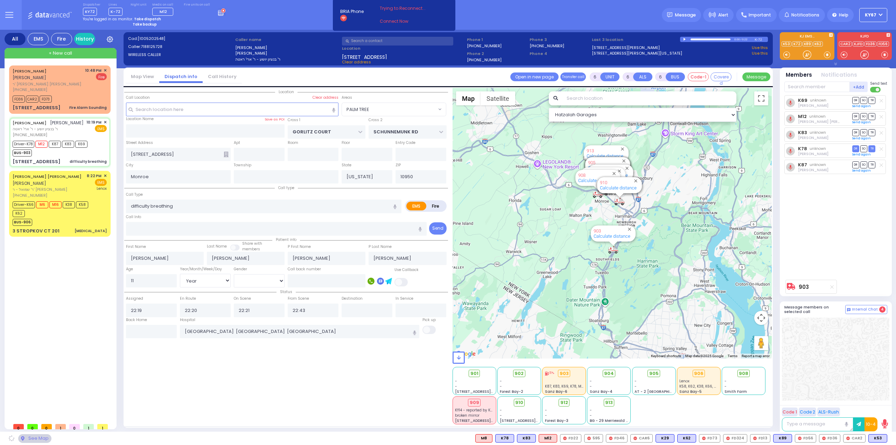
select select "PALM TREE"
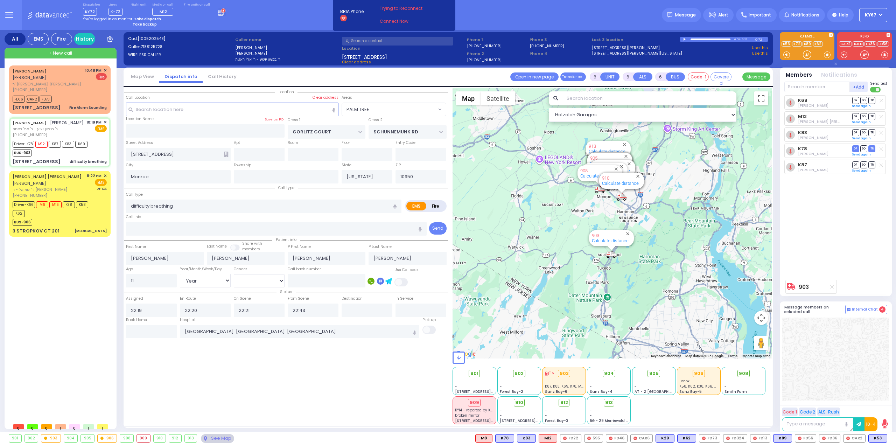
select select
radio input "true"
select select "Year"
select select "[DEMOGRAPHIC_DATA]"
select select "Hatzalah Garages"
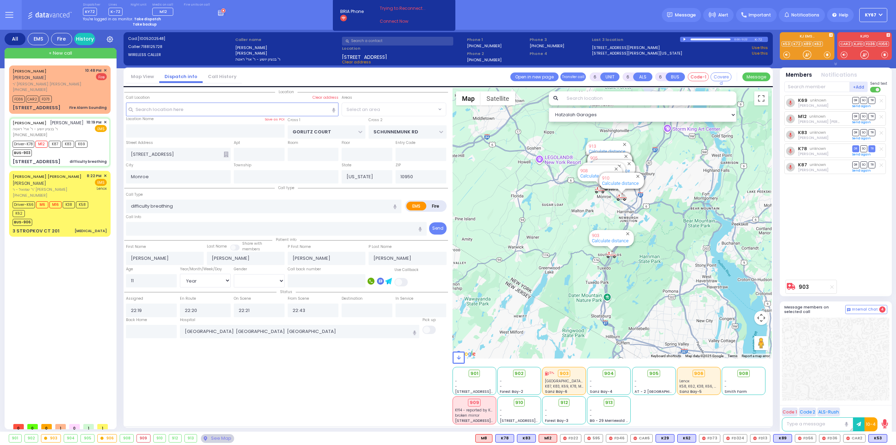
select select "PALM TREE"
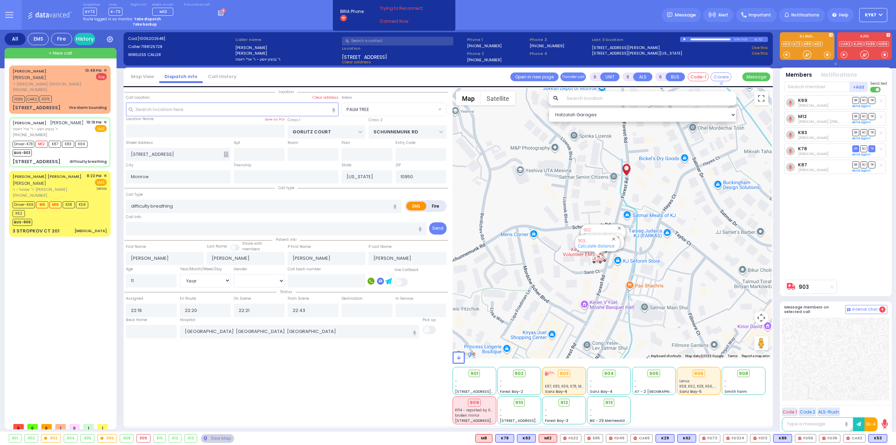
select select
radio input "true"
select select "Year"
select select "[DEMOGRAPHIC_DATA]"
select select "Hatzalah Garages"
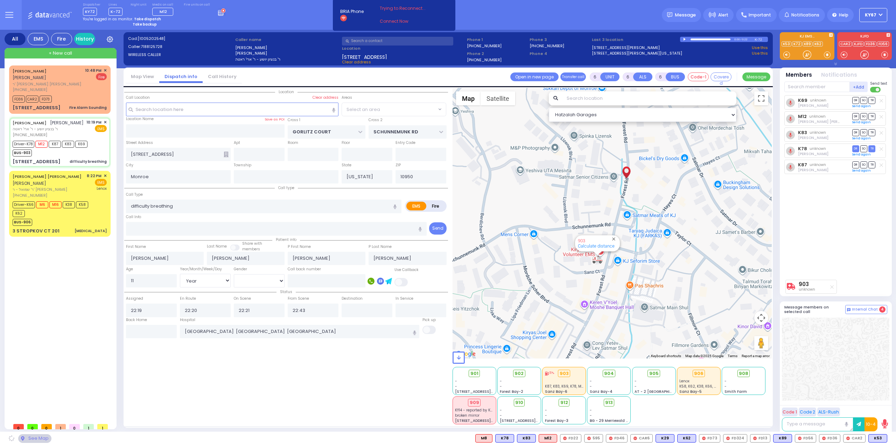
select select "PALM TREE"
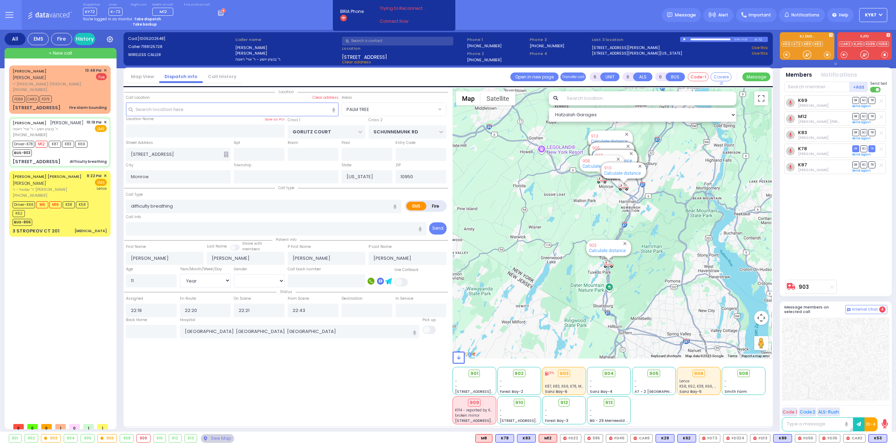
select select
radio input "true"
select select "Year"
select select "[DEMOGRAPHIC_DATA]"
select select "Hatzalah Garages"
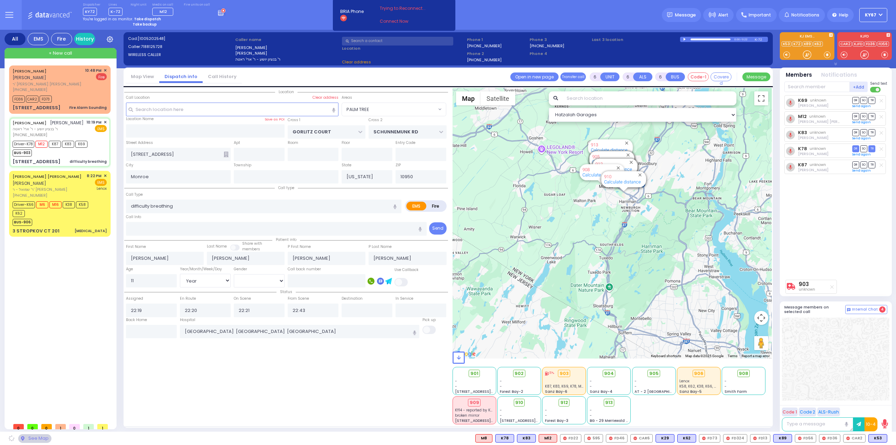
select select "PALM TREE"
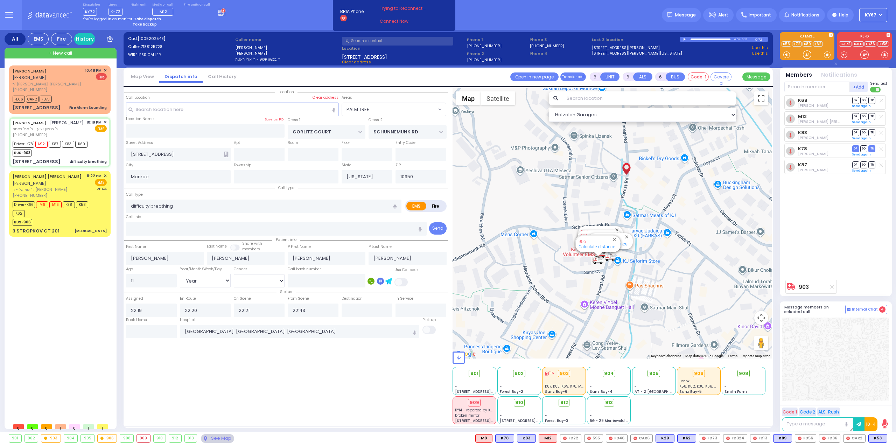
select select
radio input "true"
select select "Year"
select select "[DEMOGRAPHIC_DATA]"
select select "Hatzalah Garages"
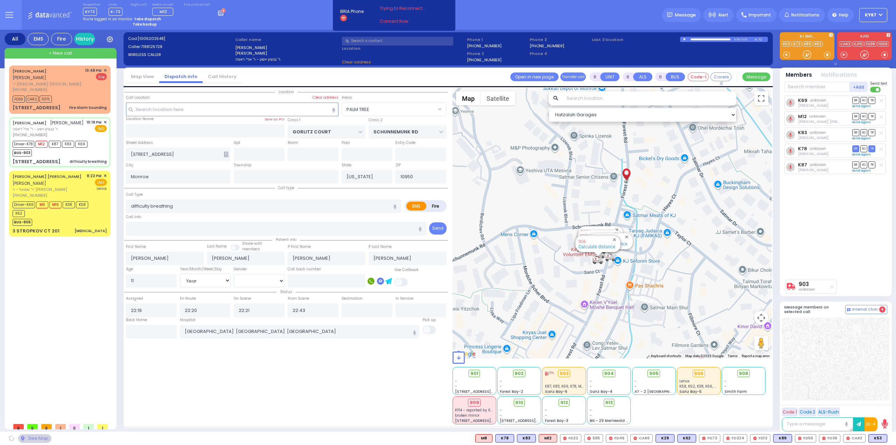
select select "PALM TREE"
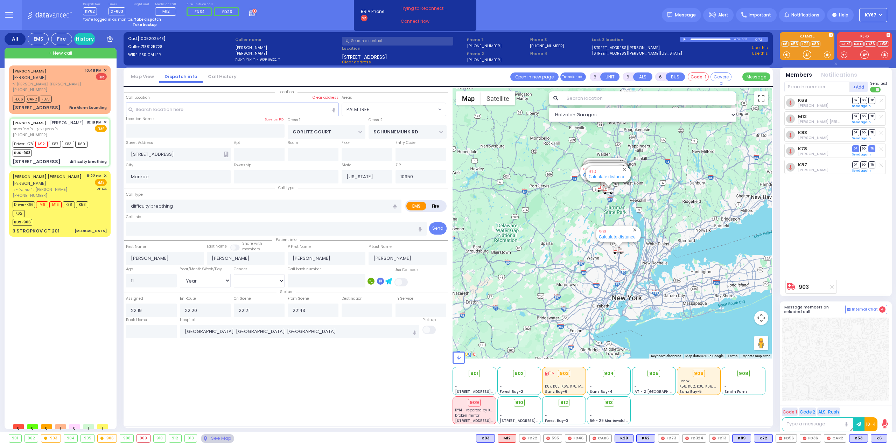
select select
radio input "true"
select select "Year"
select select "[DEMOGRAPHIC_DATA]"
select select "Hatzalah Garages"
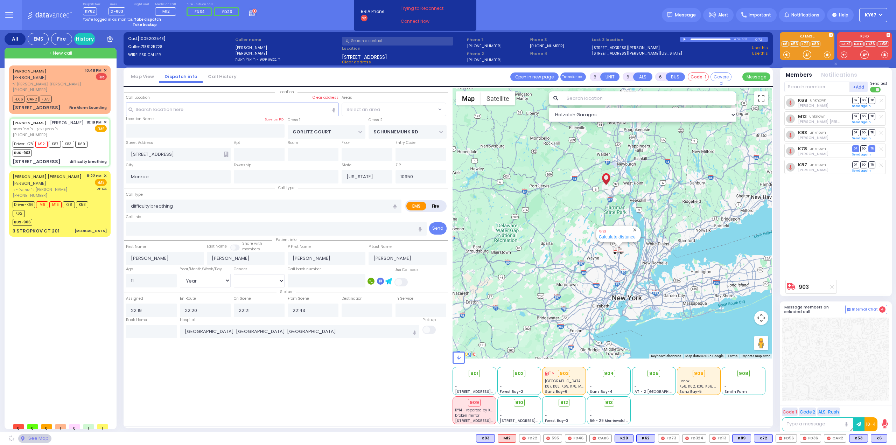
select select "PALM TREE"
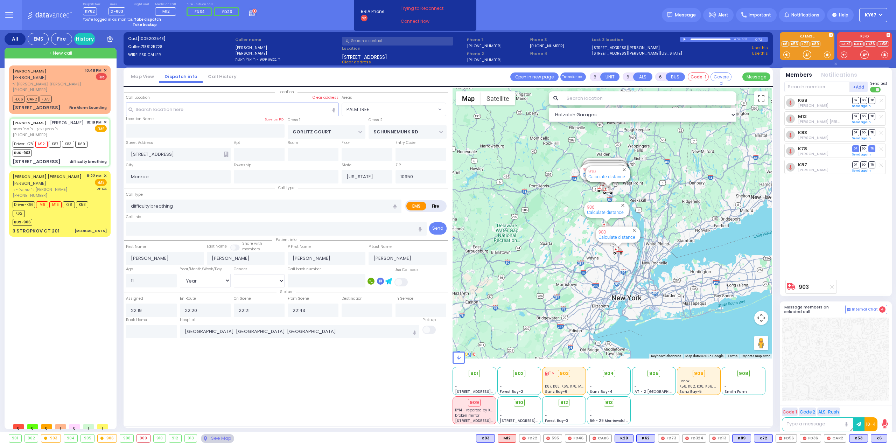
select select
radio input "true"
select select "Year"
select select "[DEMOGRAPHIC_DATA]"
select select "Hatzalah Garages"
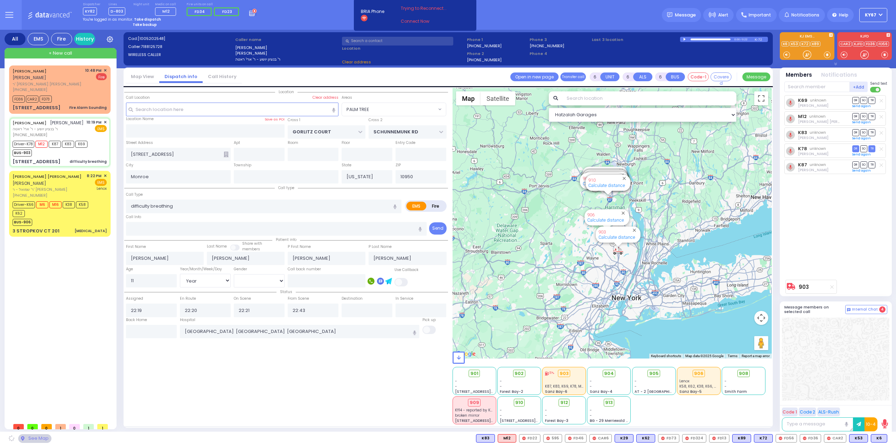
select select "PALM TREE"
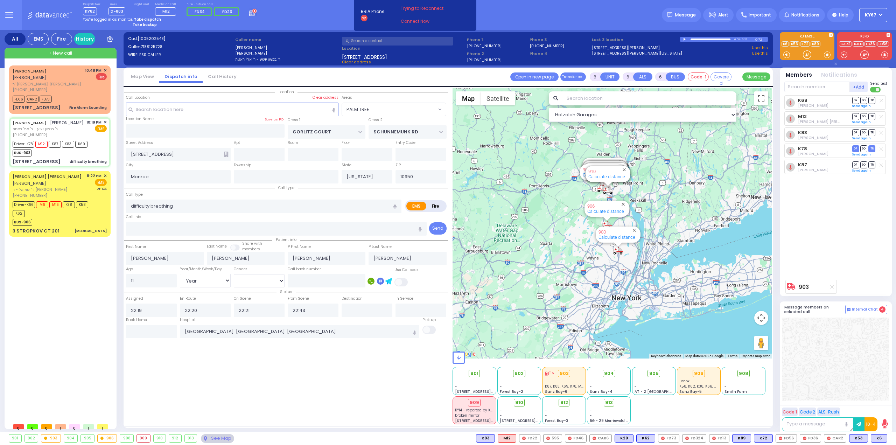
select select
radio input "true"
select select "Year"
select select "[DEMOGRAPHIC_DATA]"
select select "Hatzalah Garages"
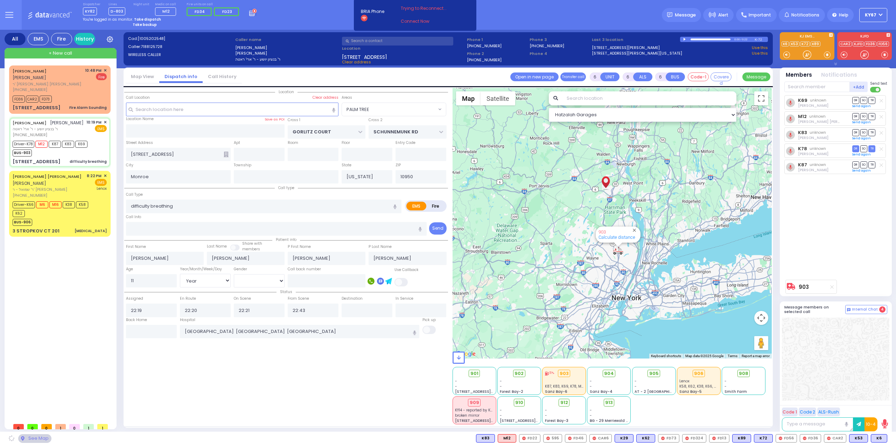
select select "PALM TREE"
select select "Year"
select select "[DEMOGRAPHIC_DATA]"
select select
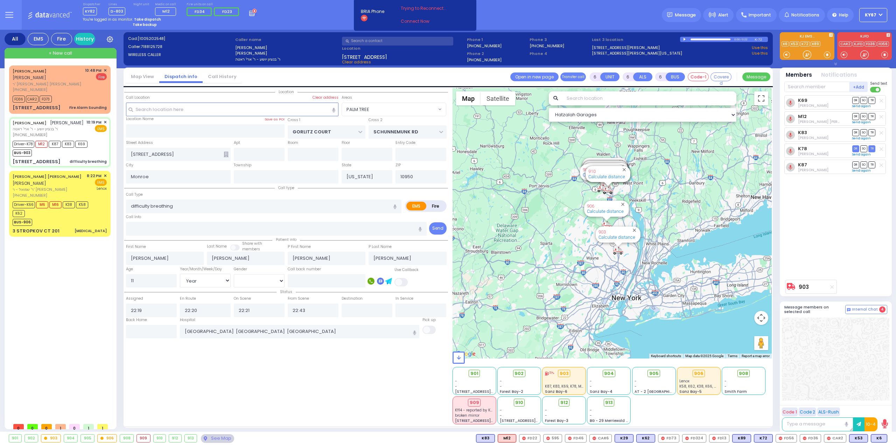
radio input "true"
select select "Year"
select select "[DEMOGRAPHIC_DATA]"
select select "Hatzalah Garages"
select select "PALM TREE"
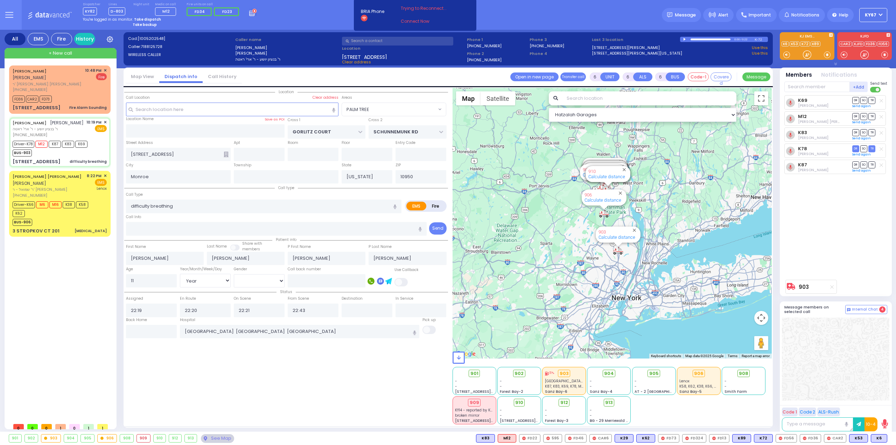
select select
radio input "true"
select select "Year"
select select "[DEMOGRAPHIC_DATA]"
select select "Hatzalah Garages"
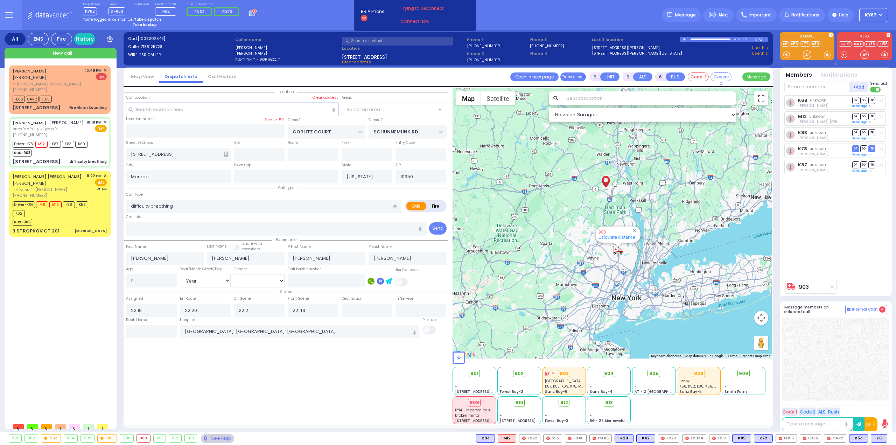
select select "PALM TREE"
select select
radio input "true"
select select "Year"
select select "[DEMOGRAPHIC_DATA]"
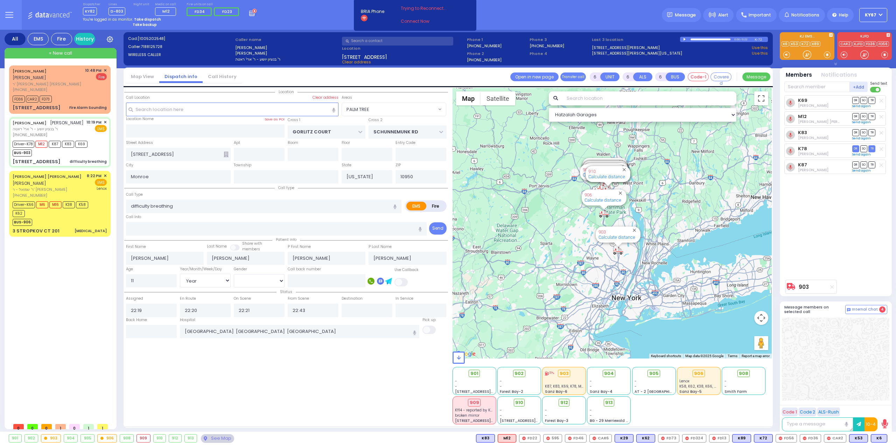
select select "Hatzalah Garages"
select select "PALM TREE"
select select
radio input "true"
select select "Year"
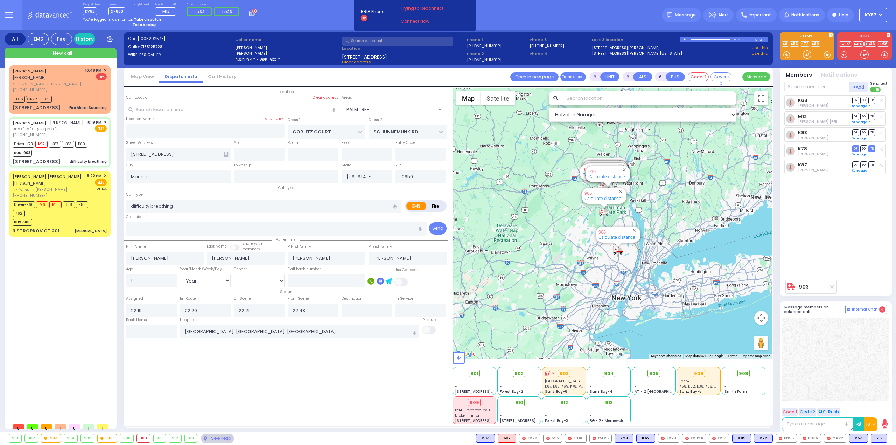
select select "[DEMOGRAPHIC_DATA]"
select select "Hatzalah Garages"
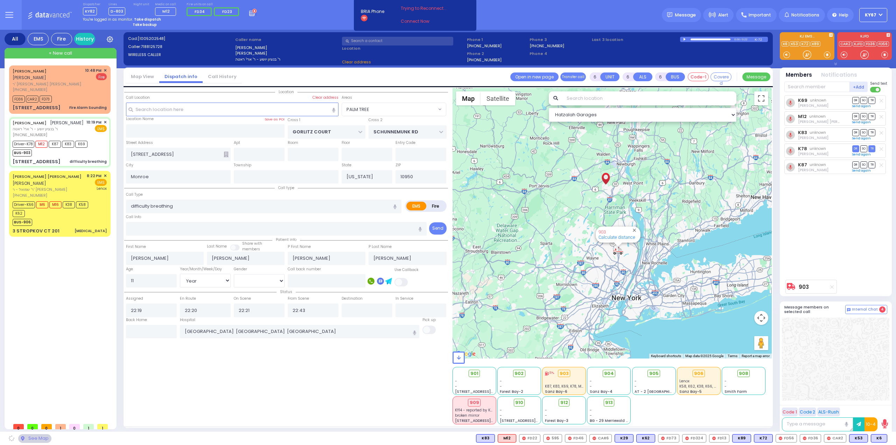
select select "PALM TREE"
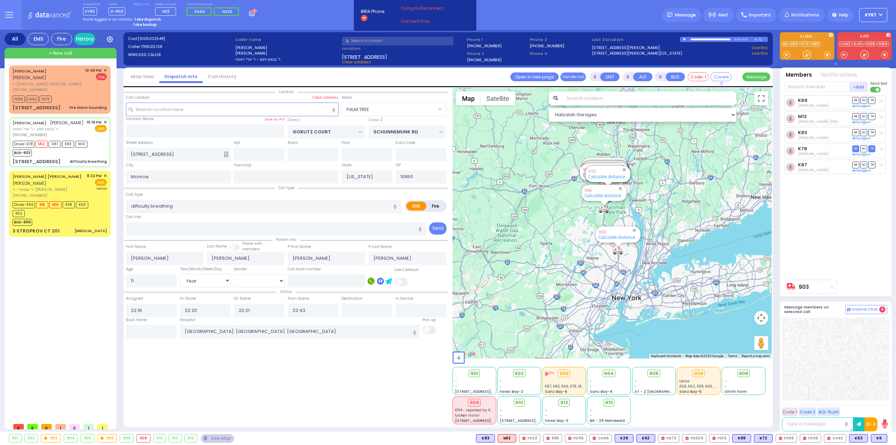
select select
radio input "true"
select select "Year"
select select "[DEMOGRAPHIC_DATA]"
select select "Hatzalah Garages"
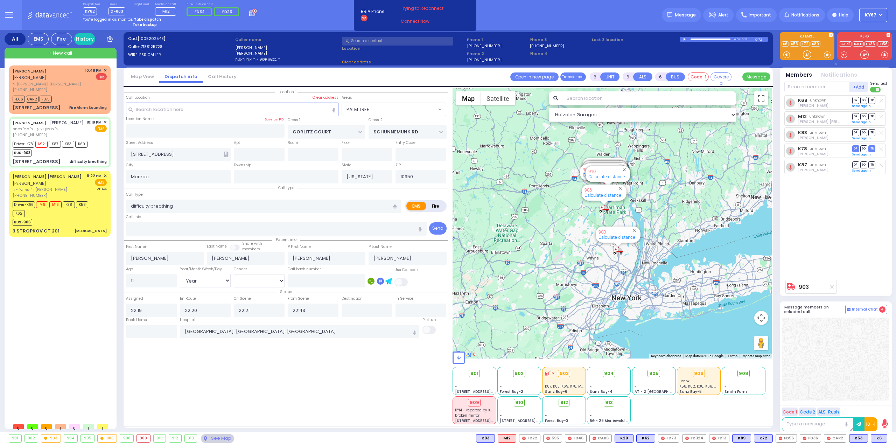
select select "PALM TREE"
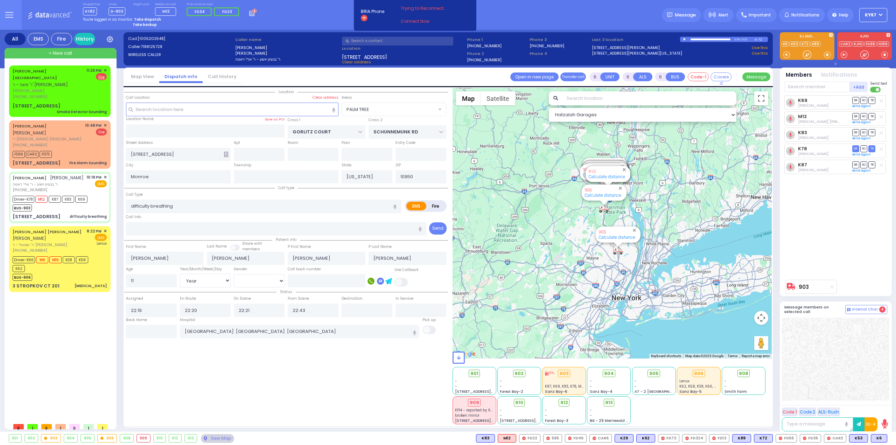
select select
radio input "true"
select select "Year"
select select "[DEMOGRAPHIC_DATA]"
select select "Hatzalah Garages"
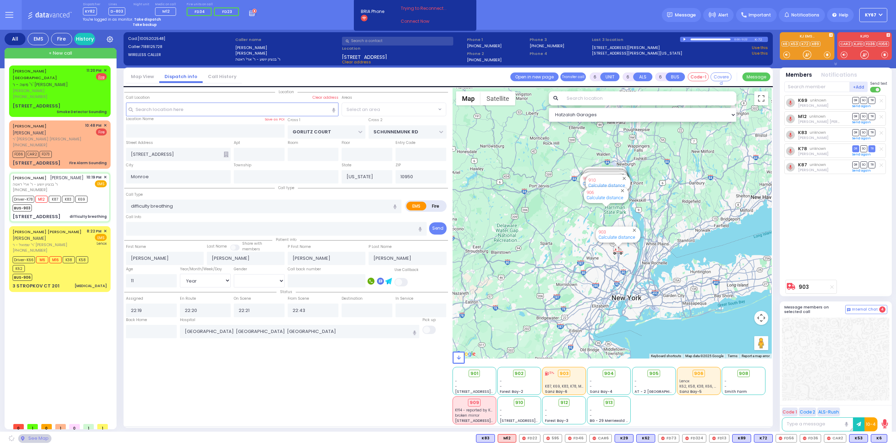
select select "PALM TREE"
select select
radio input "true"
select select "Year"
select select "[DEMOGRAPHIC_DATA]"
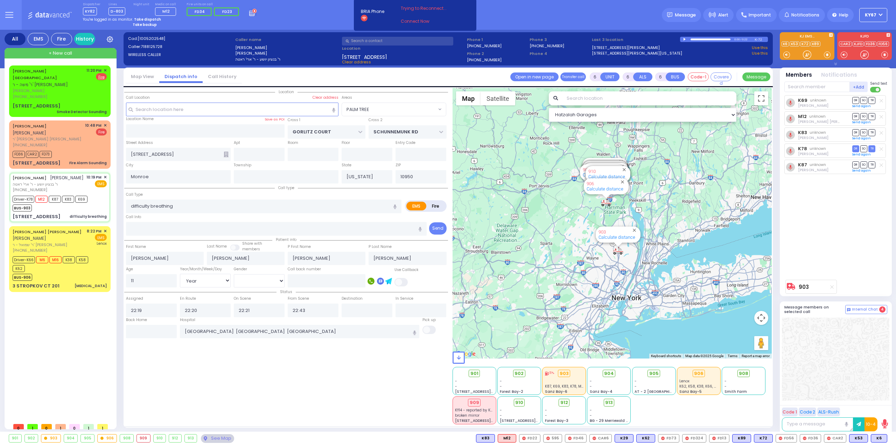
select select "Hatzalah Garages"
select select "PALM TREE"
select select
radio input "true"
select select "Year"
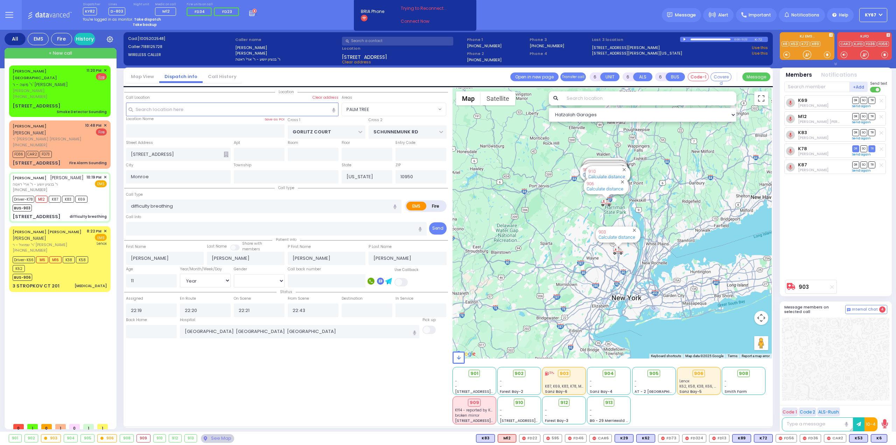
select select "[DEMOGRAPHIC_DATA]"
select select "Hatzalah Garages"
select select "PALM TREE"
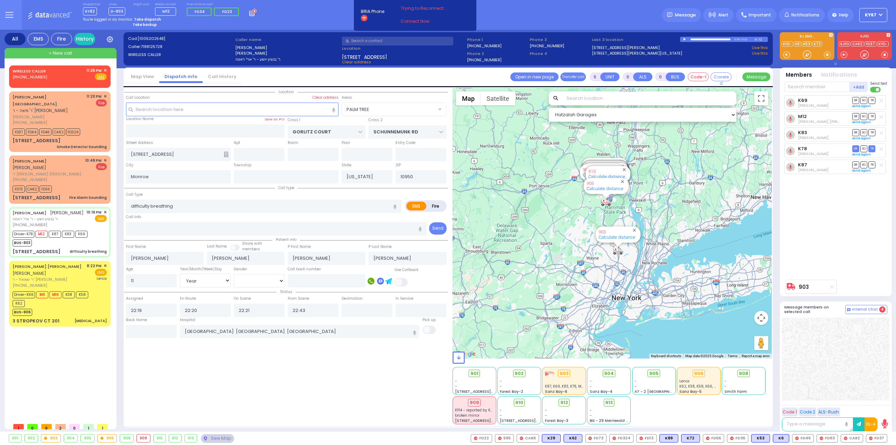
select select
radio input "true"
select select "Year"
select select "[DEMOGRAPHIC_DATA]"
select select "Hatzalah Garages"
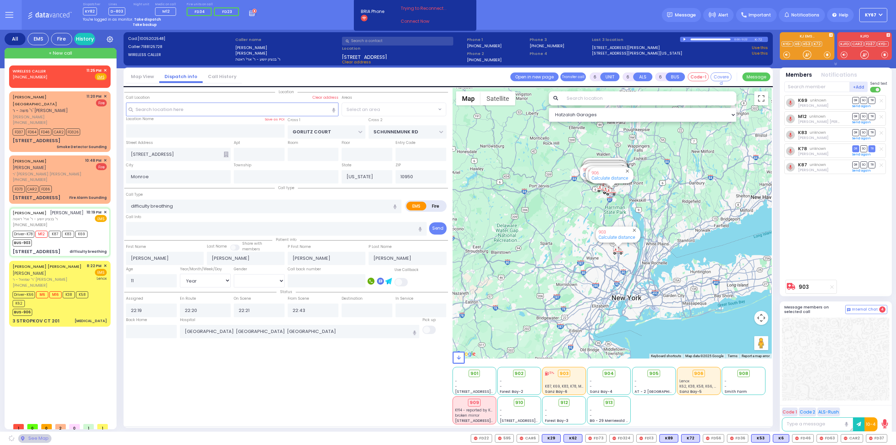
select select "PALM TREE"
select select
radio input "true"
select select "Year"
select select "[DEMOGRAPHIC_DATA]"
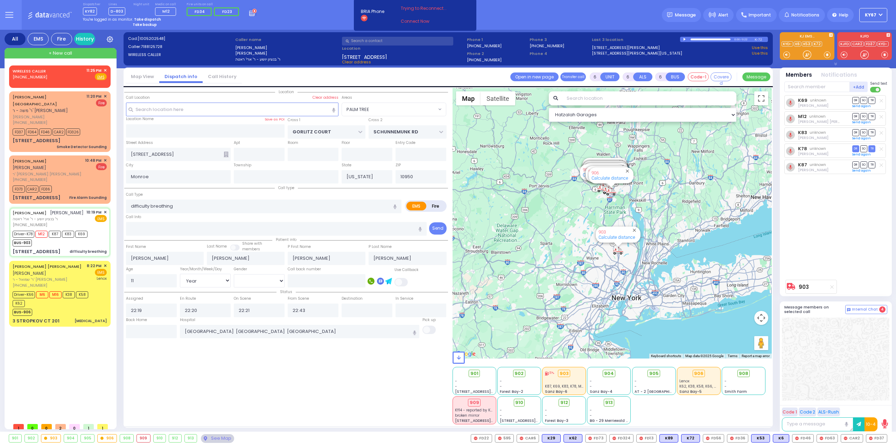
select select "Hatzalah Garages"
select select
radio input "true"
select select "Year"
select select "[DEMOGRAPHIC_DATA]"
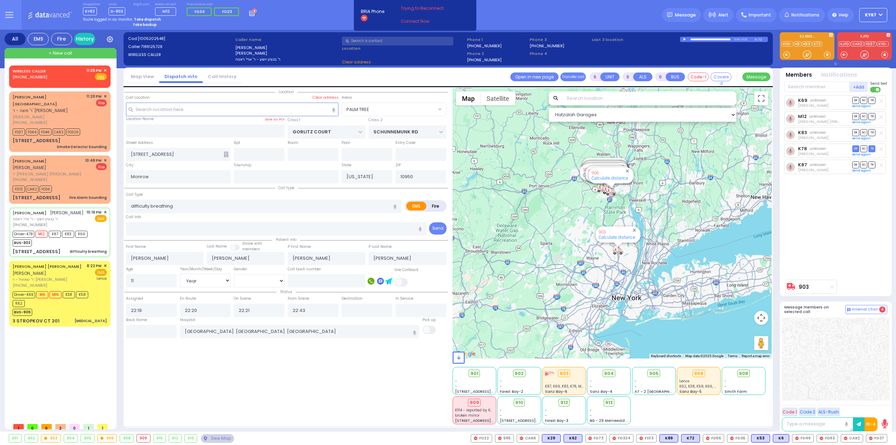
select select "PALM TREE"
select select "Hatzalah Garages"
select select "PALM TREE"
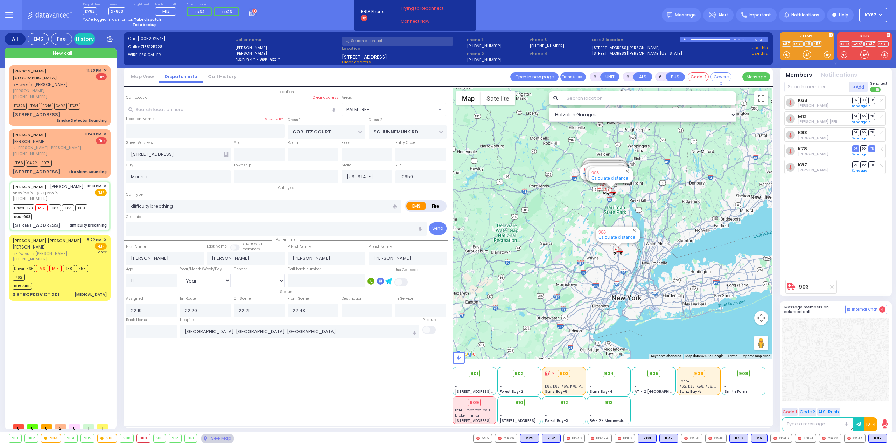
select select
radio input "true"
select select "Year"
select select "[DEMOGRAPHIC_DATA]"
select select "Hatzalah Garages"
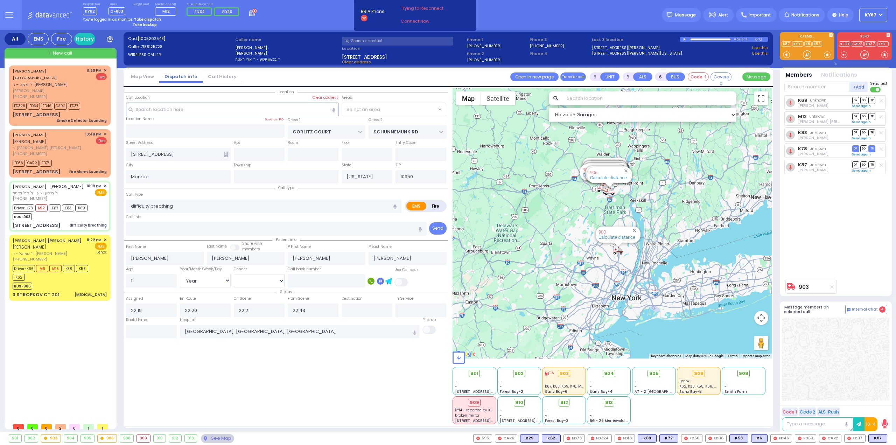
select select "PALM TREE"
select select
radio input "true"
select select "Year"
select select "[DEMOGRAPHIC_DATA]"
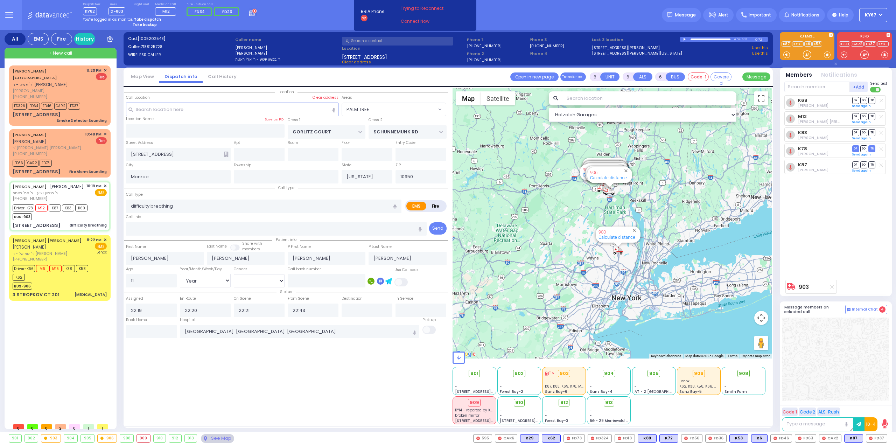
select select "Hatzalah Garages"
select select "PALM TREE"
select select
radio input "true"
select select "Year"
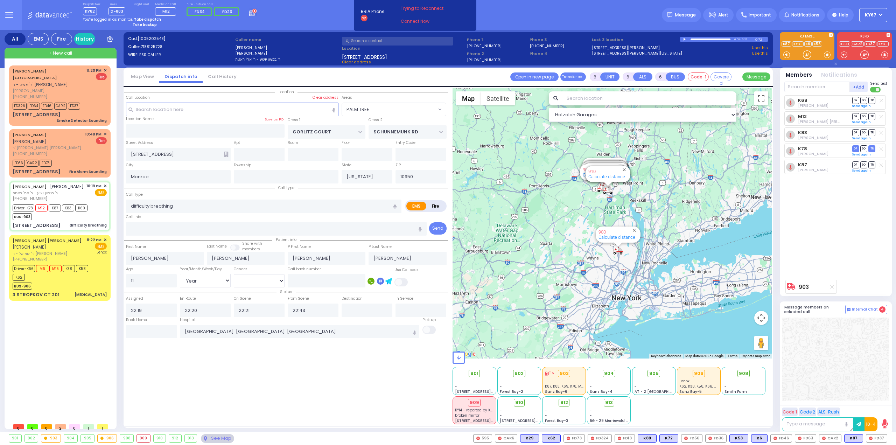
select select "[DEMOGRAPHIC_DATA]"
select select "Hatzalah Garages"
select select "PALM TREE"
select select
radio input "true"
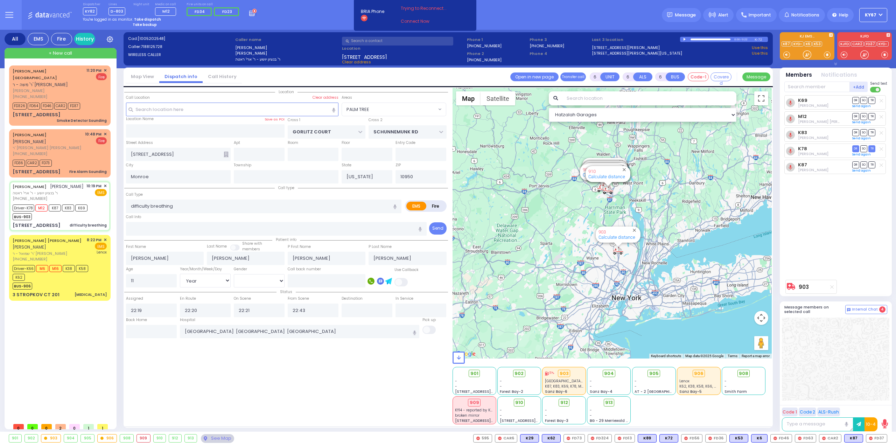
select select "Year"
select select "[DEMOGRAPHIC_DATA]"
type input "23:15"
type input "23:31"
select select "Hatzalah Garages"
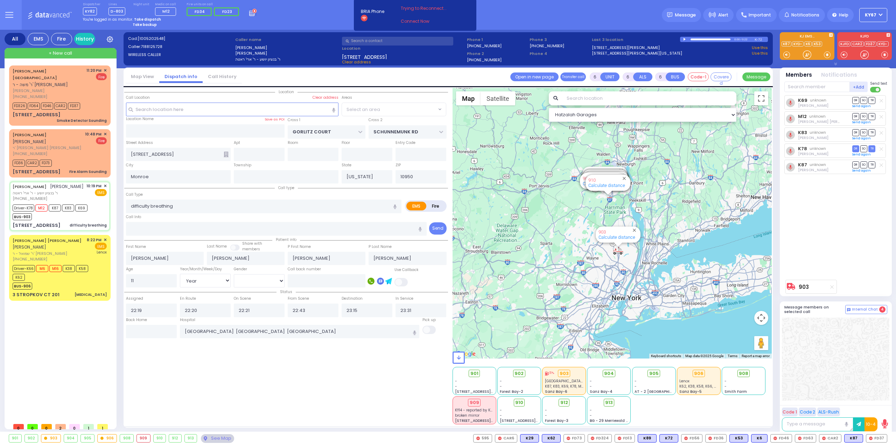
select select "PALM TREE"
select select
radio input "true"
select select "Year"
select select "[DEMOGRAPHIC_DATA]"
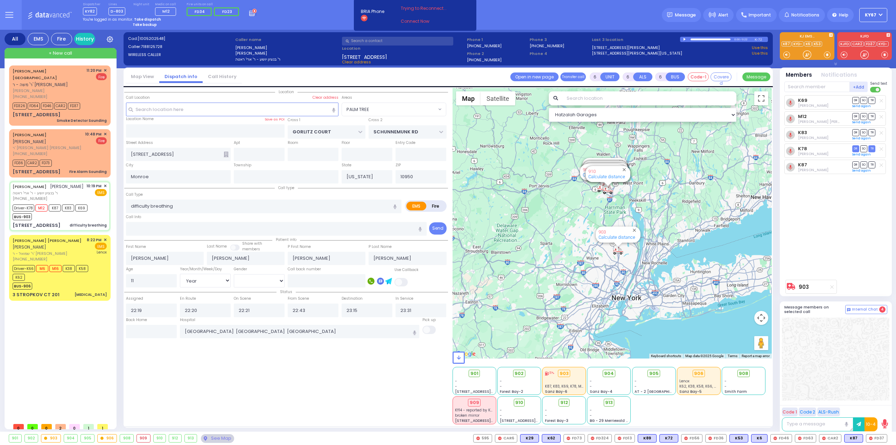
select select "Hatzalah Garages"
select select "PALM TREE"
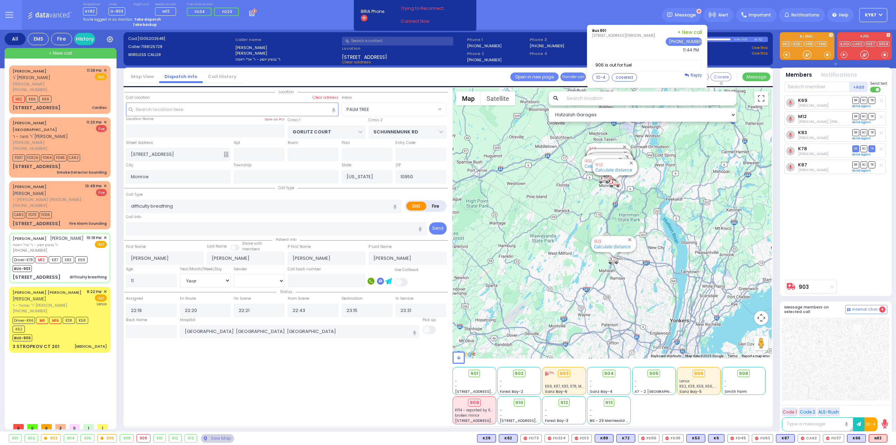
select select "PALM TREE"
select select "Year"
select select "[DEMOGRAPHIC_DATA]"
